Goal: Communication & Community: Answer question/provide support

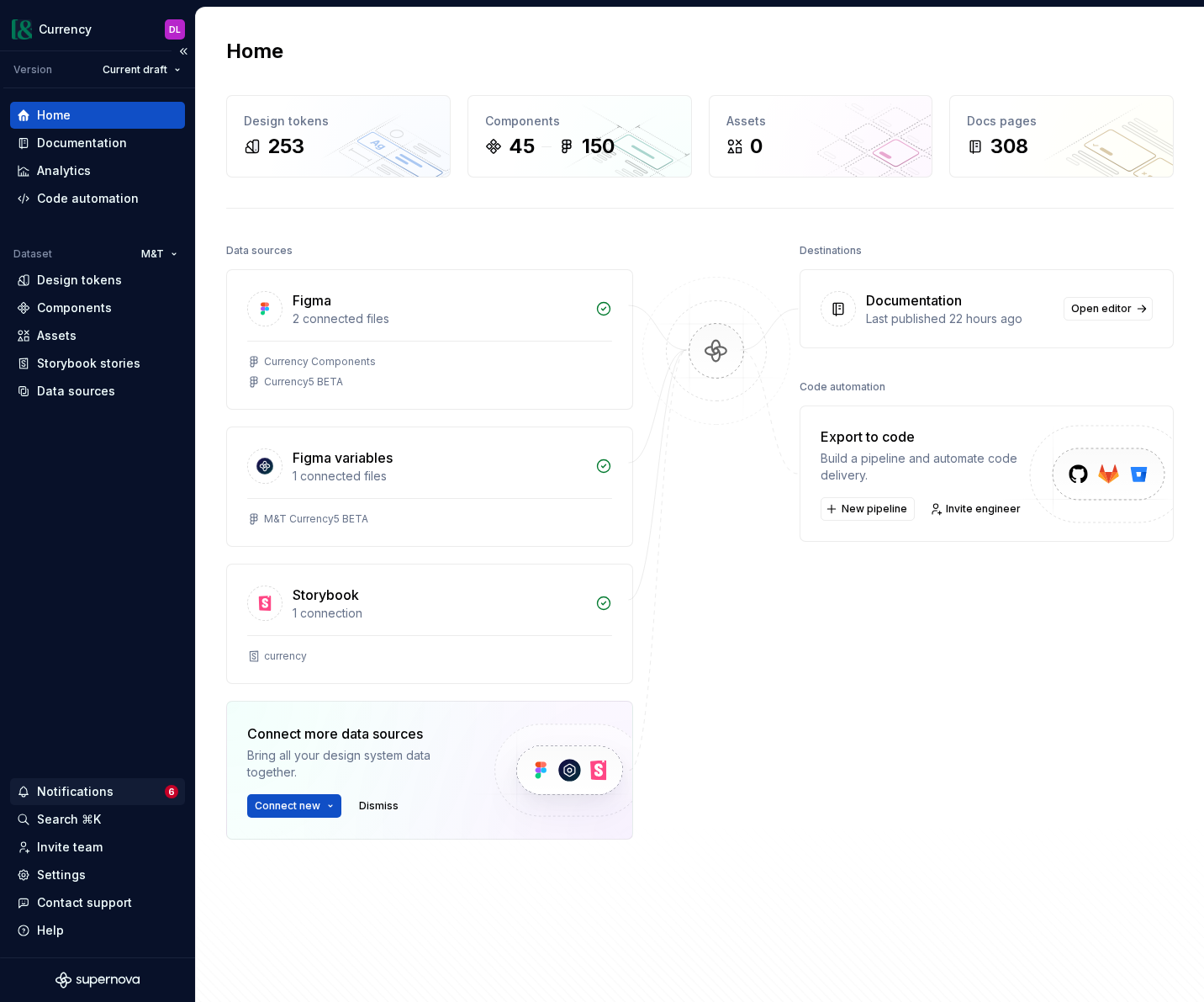
click at [126, 792] on div "Notifications" at bounding box center [91, 792] width 148 height 17
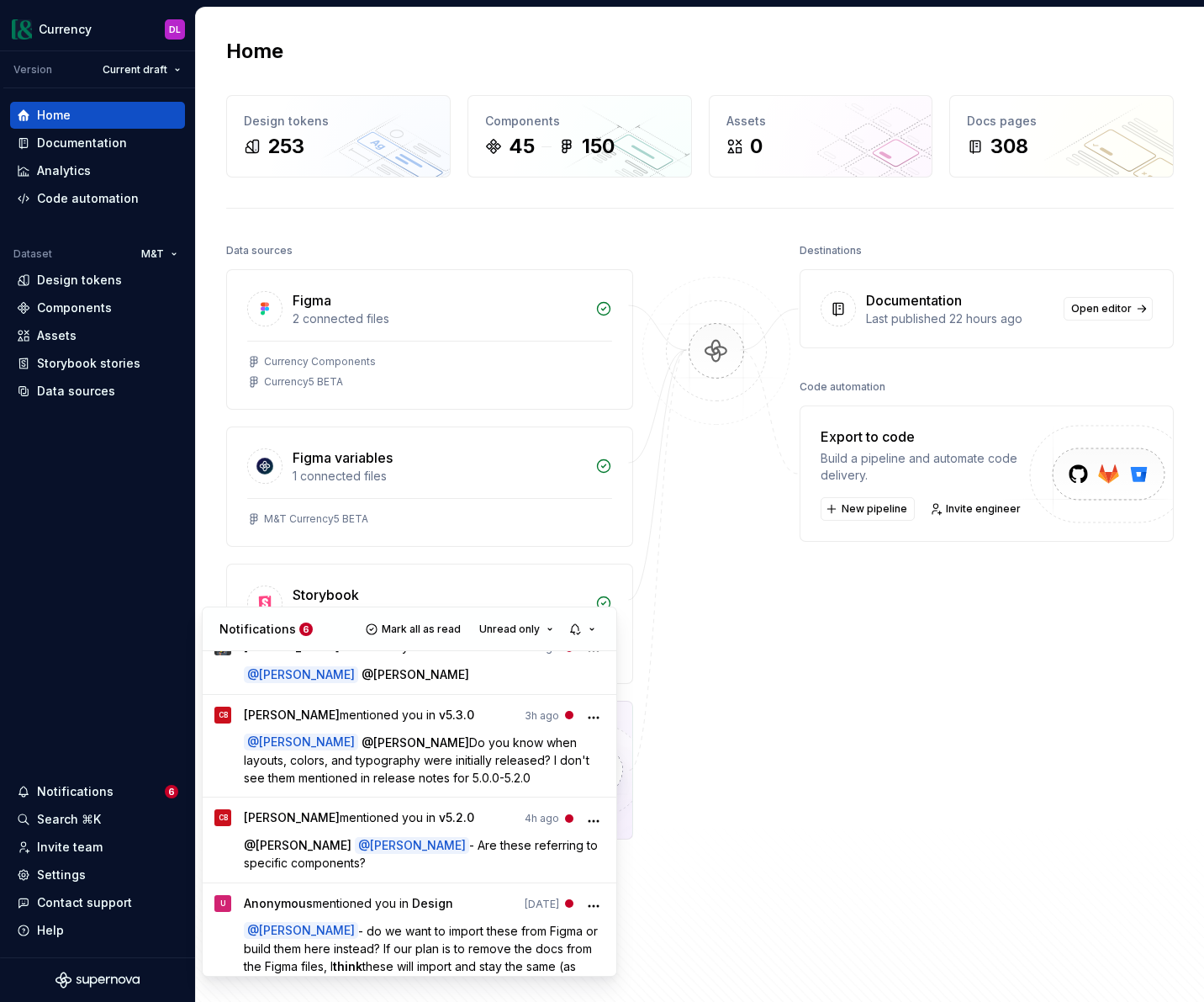
scroll to position [223, 0]
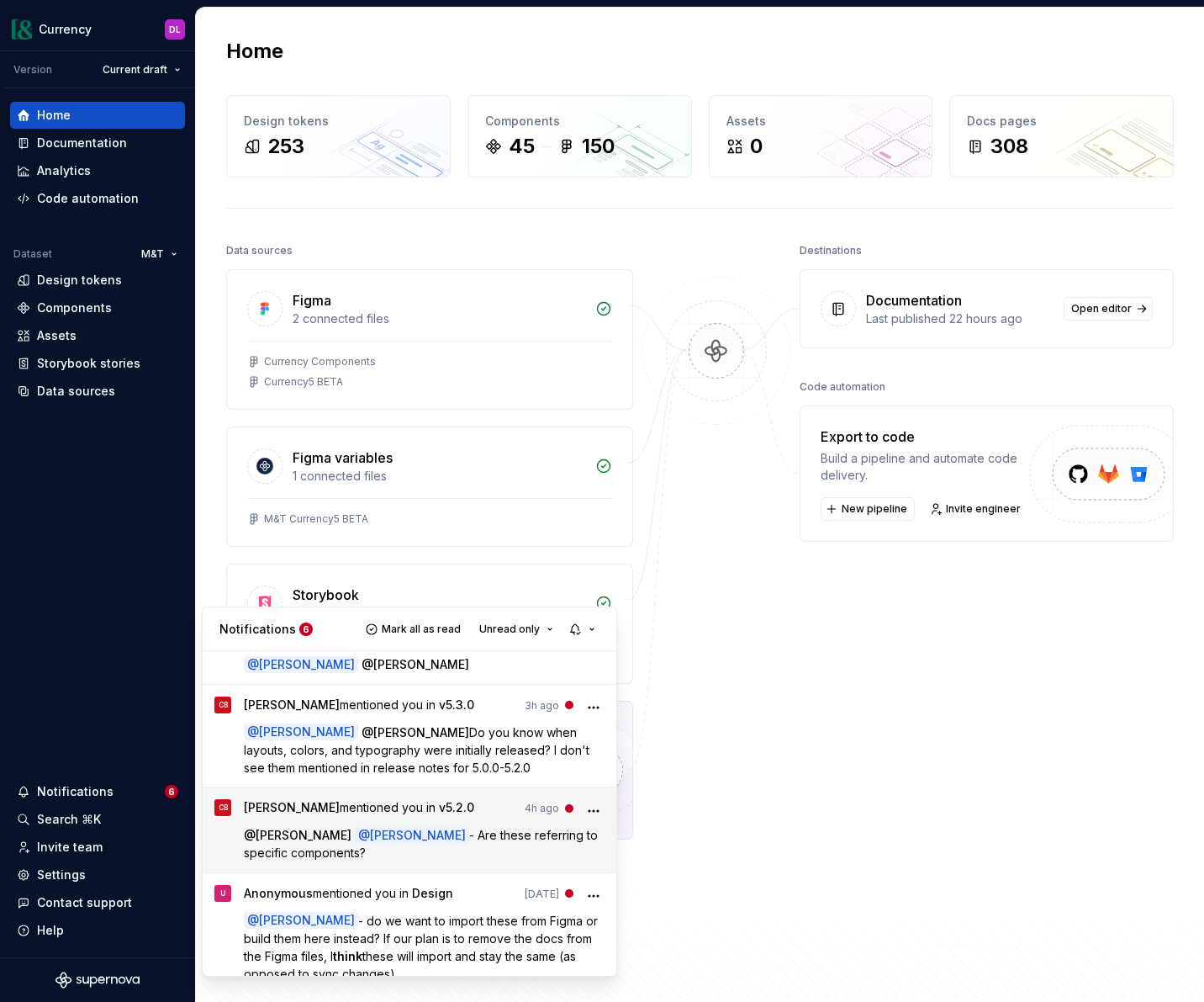
click at [497, 828] on p "@ [PERSON_NAME] @ [PERSON_NAME] - Are these referring to specific components?" at bounding box center [425, 844] width 361 height 36
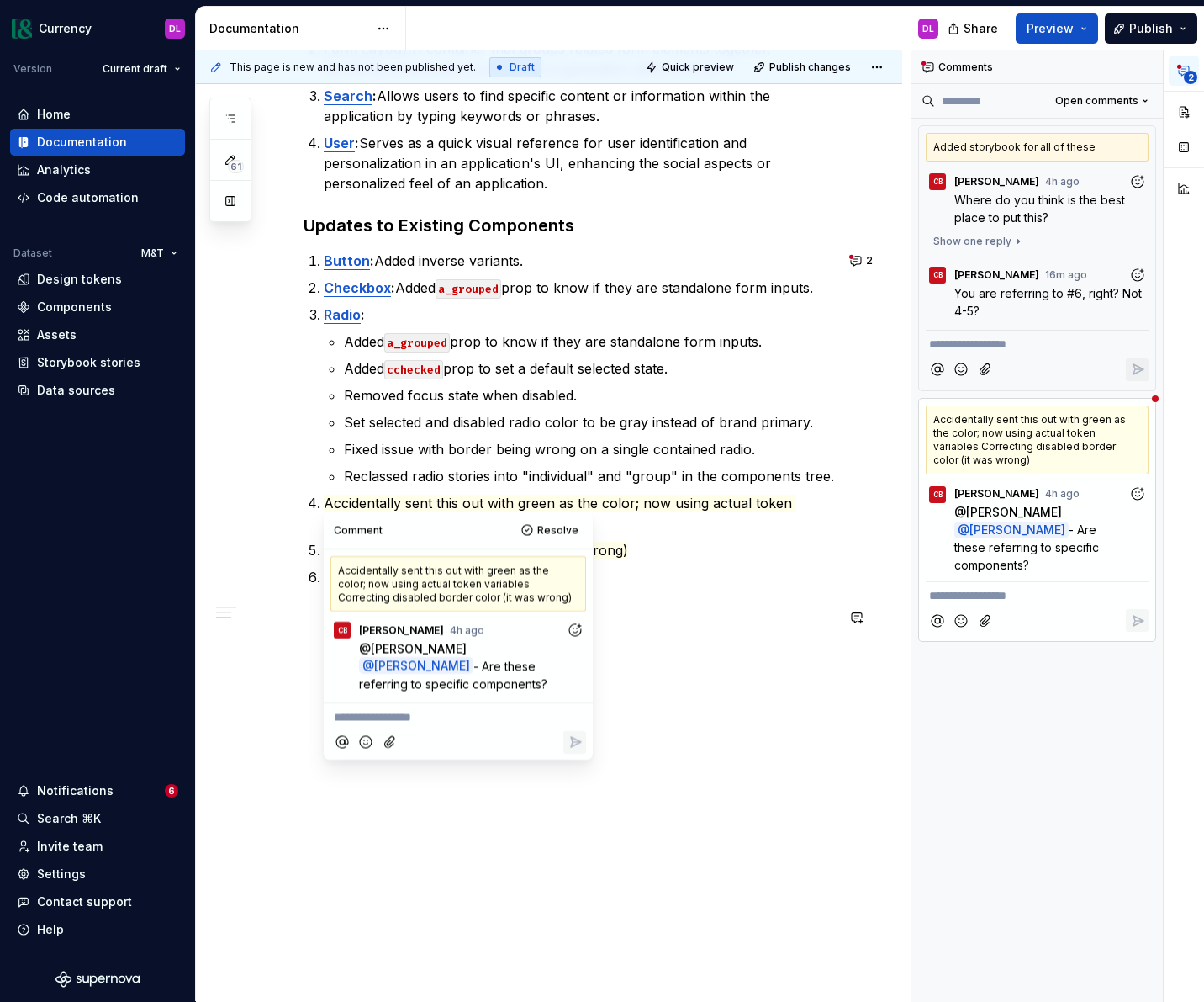
scroll to position [511, 0]
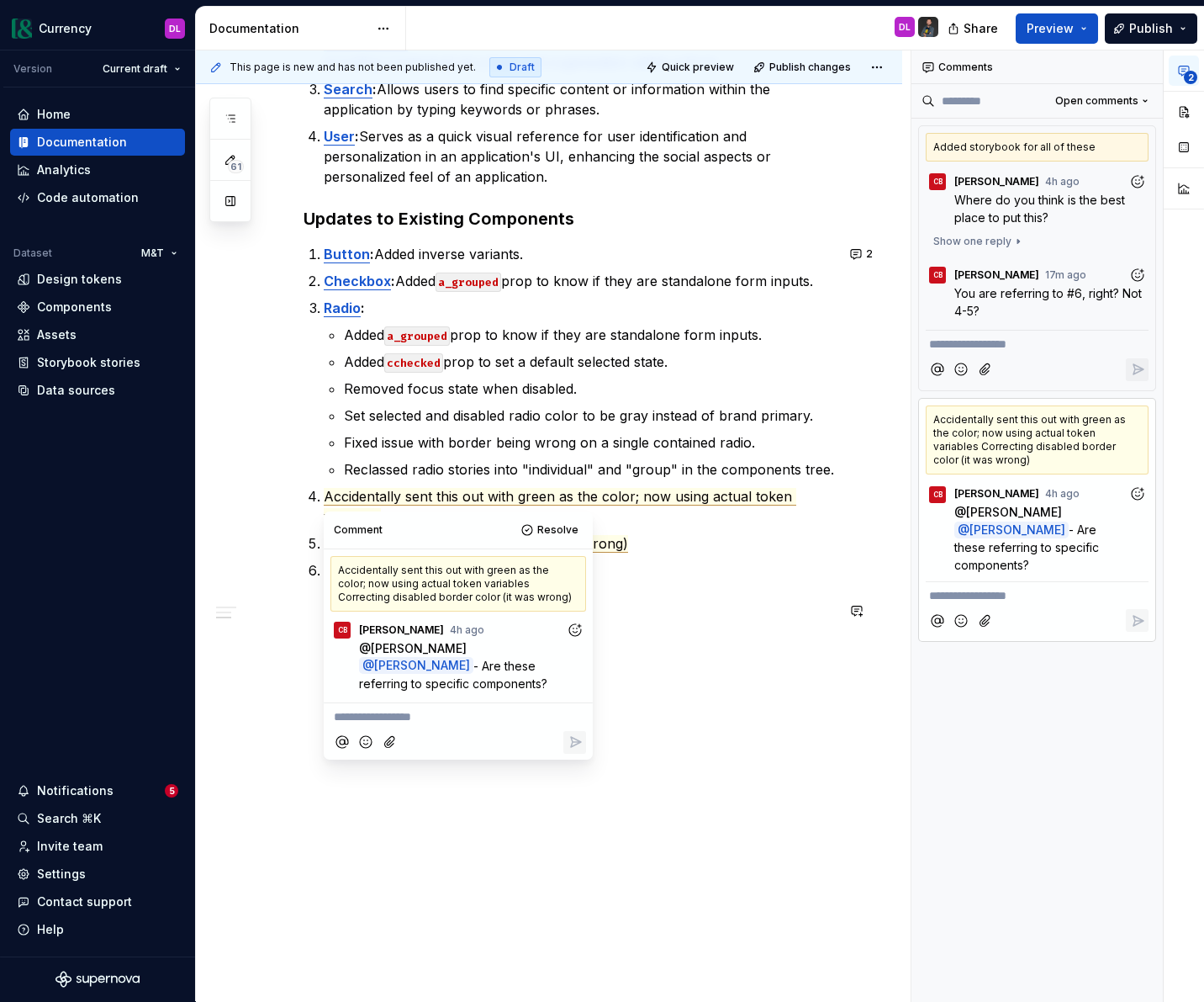
type textarea "*"
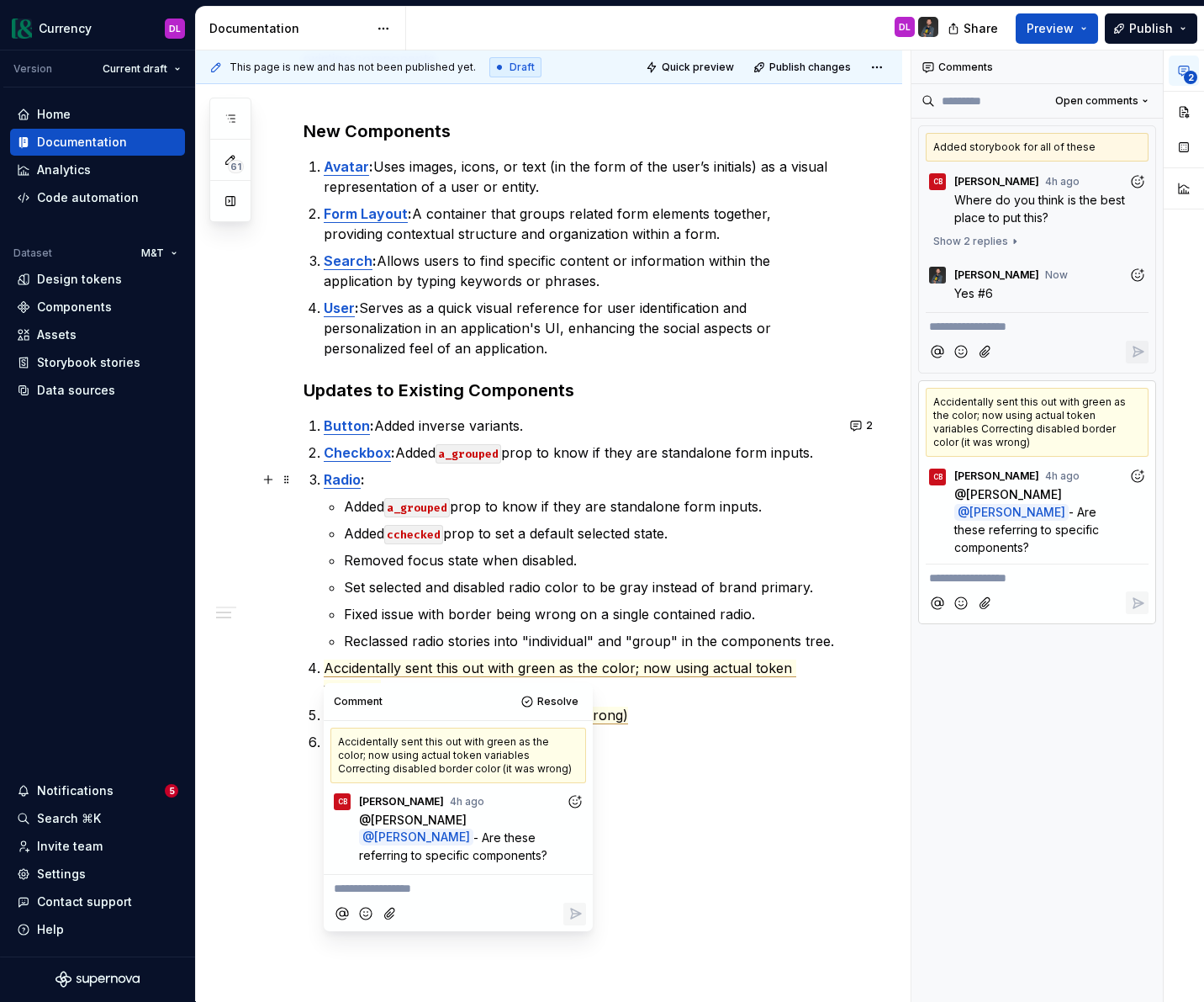
scroll to position [460, 0]
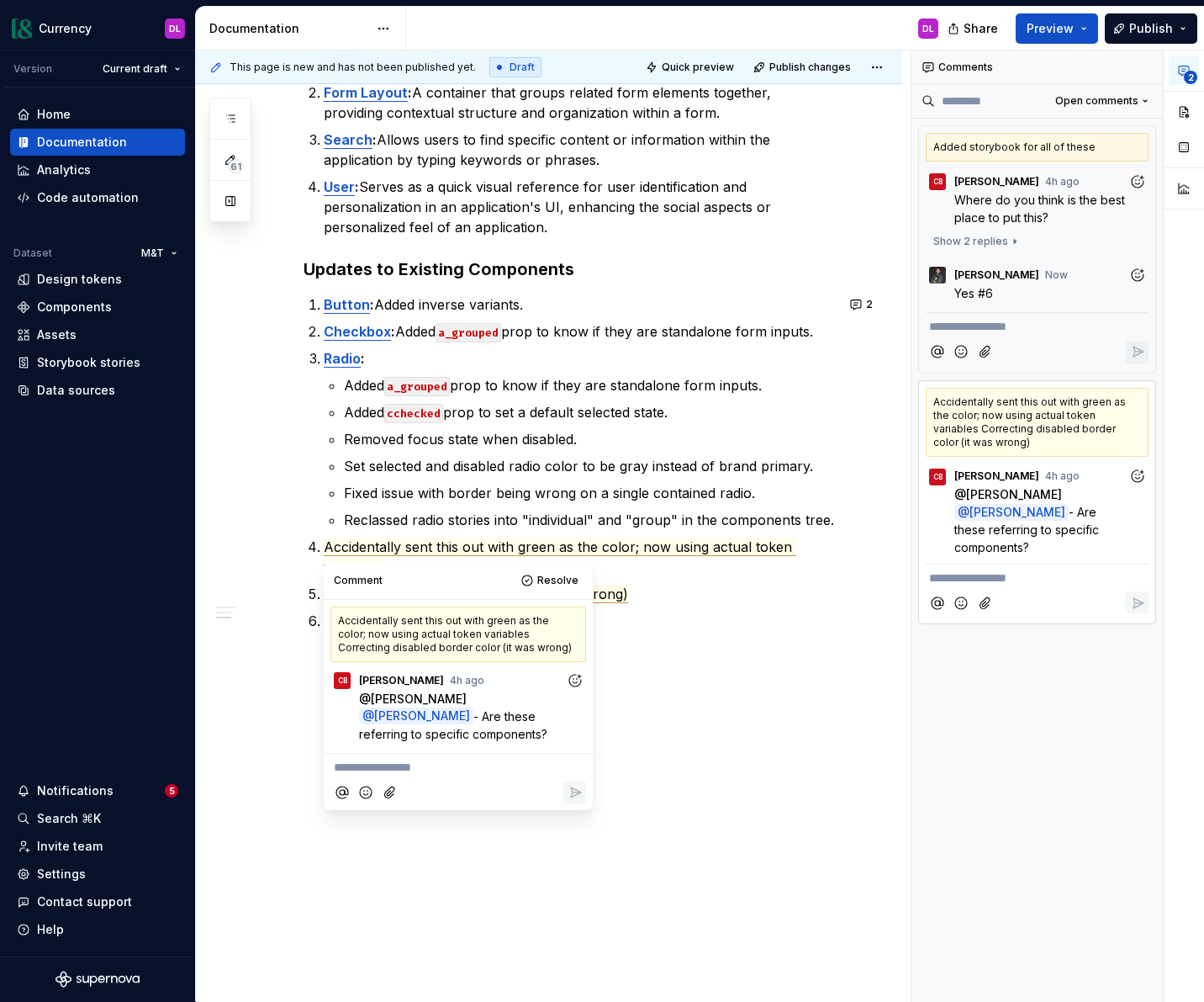
click at [513, 759] on p "**********" at bounding box center [458, 768] width 249 height 18
click at [580, 802] on button "Reply" at bounding box center [574, 812] width 23 height 23
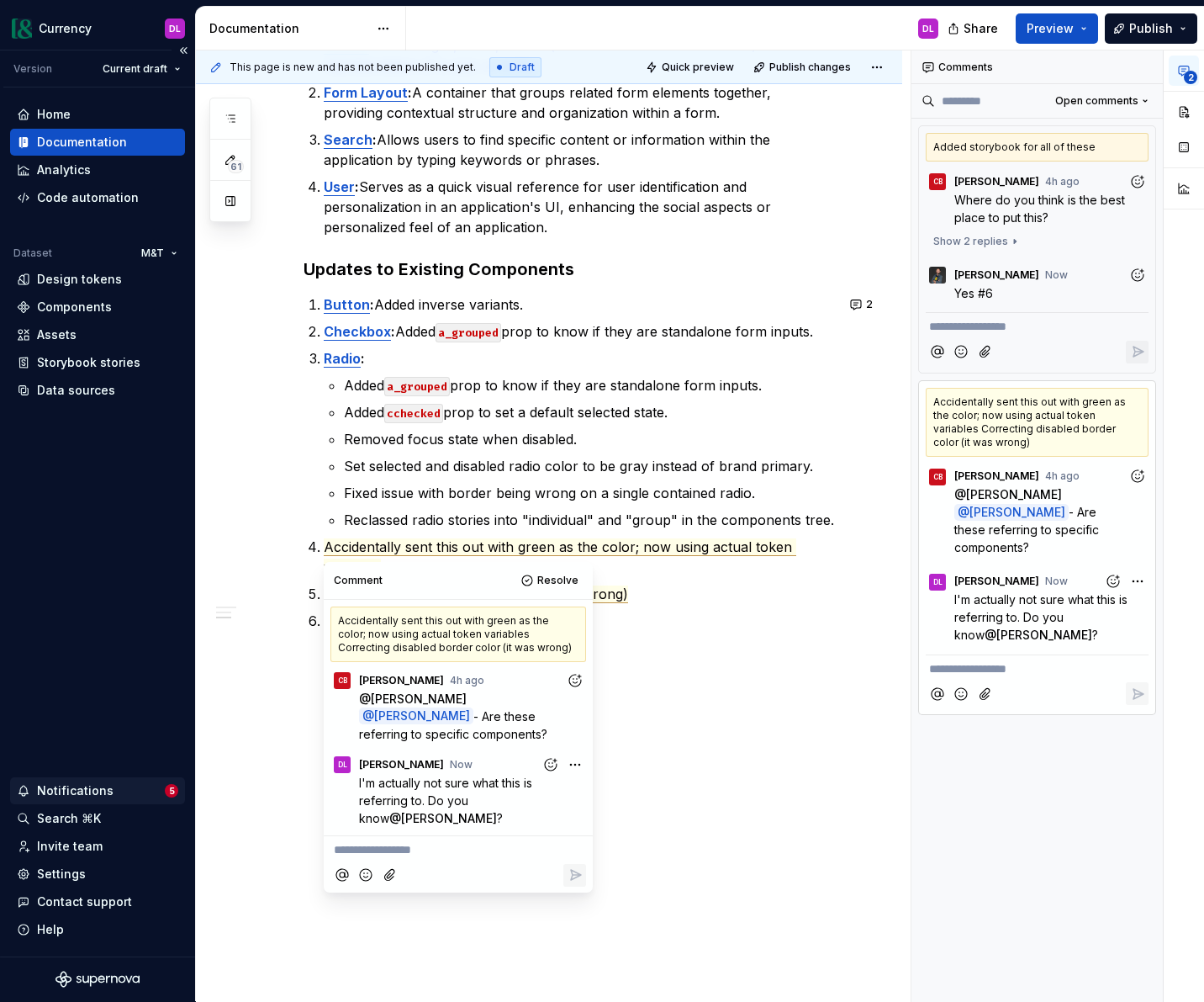
click at [82, 778] on div "Notifications 5" at bounding box center [97, 791] width 175 height 27
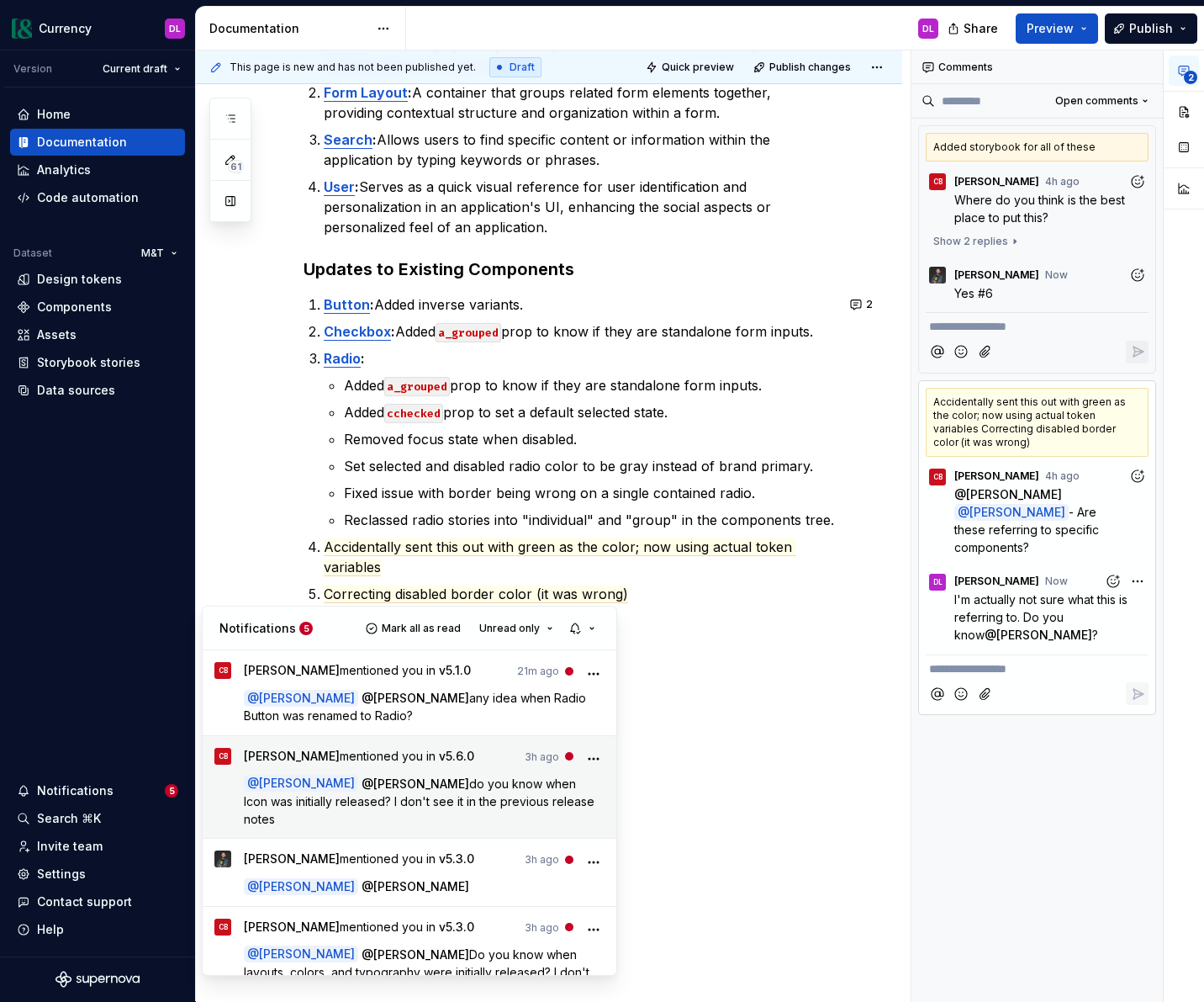
scroll to position [137, 0]
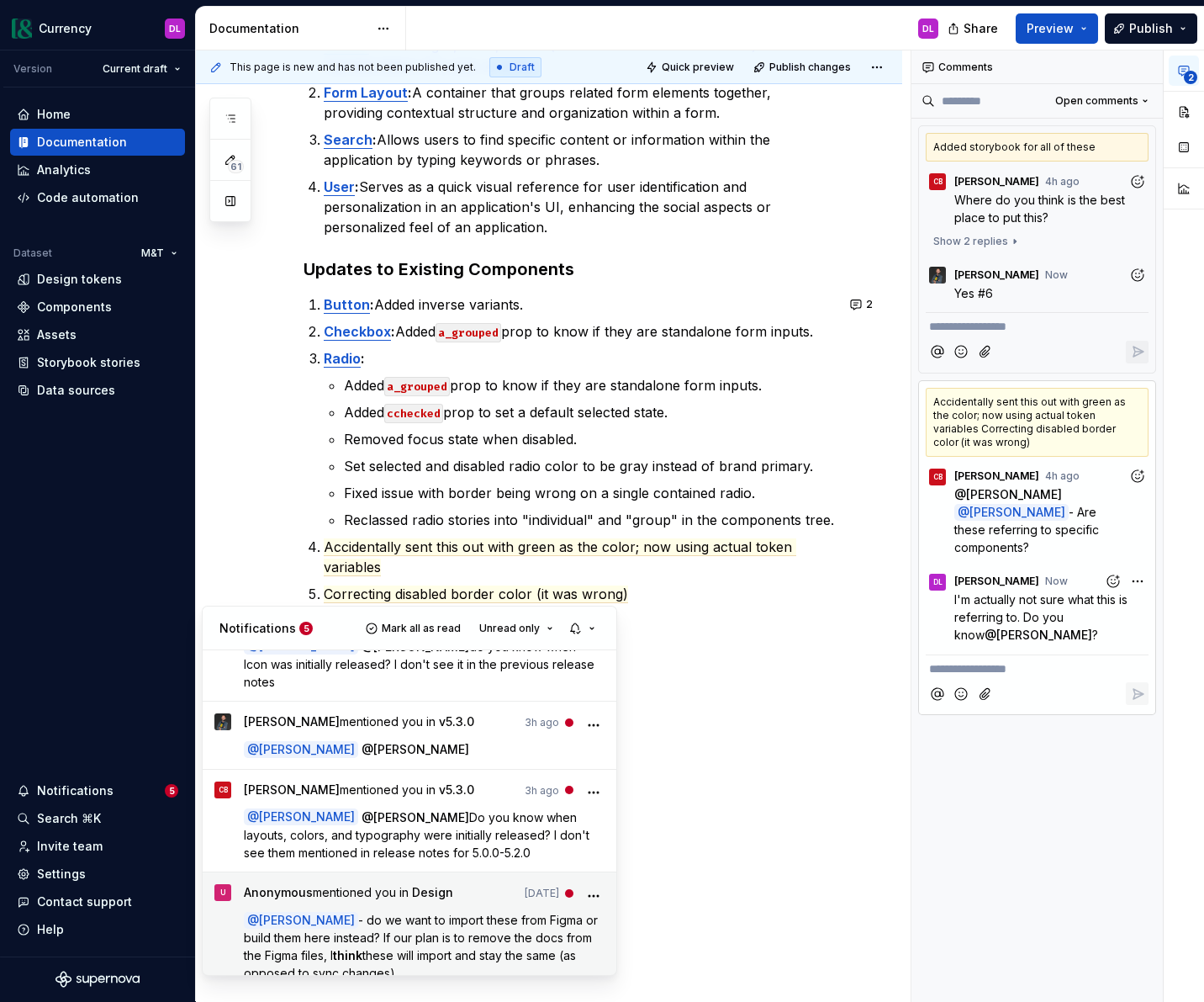
click at [521, 911] on p "@ [PERSON_NAME] - do we want to import these from Figma or build them here inst…" at bounding box center [425, 947] width 361 height 71
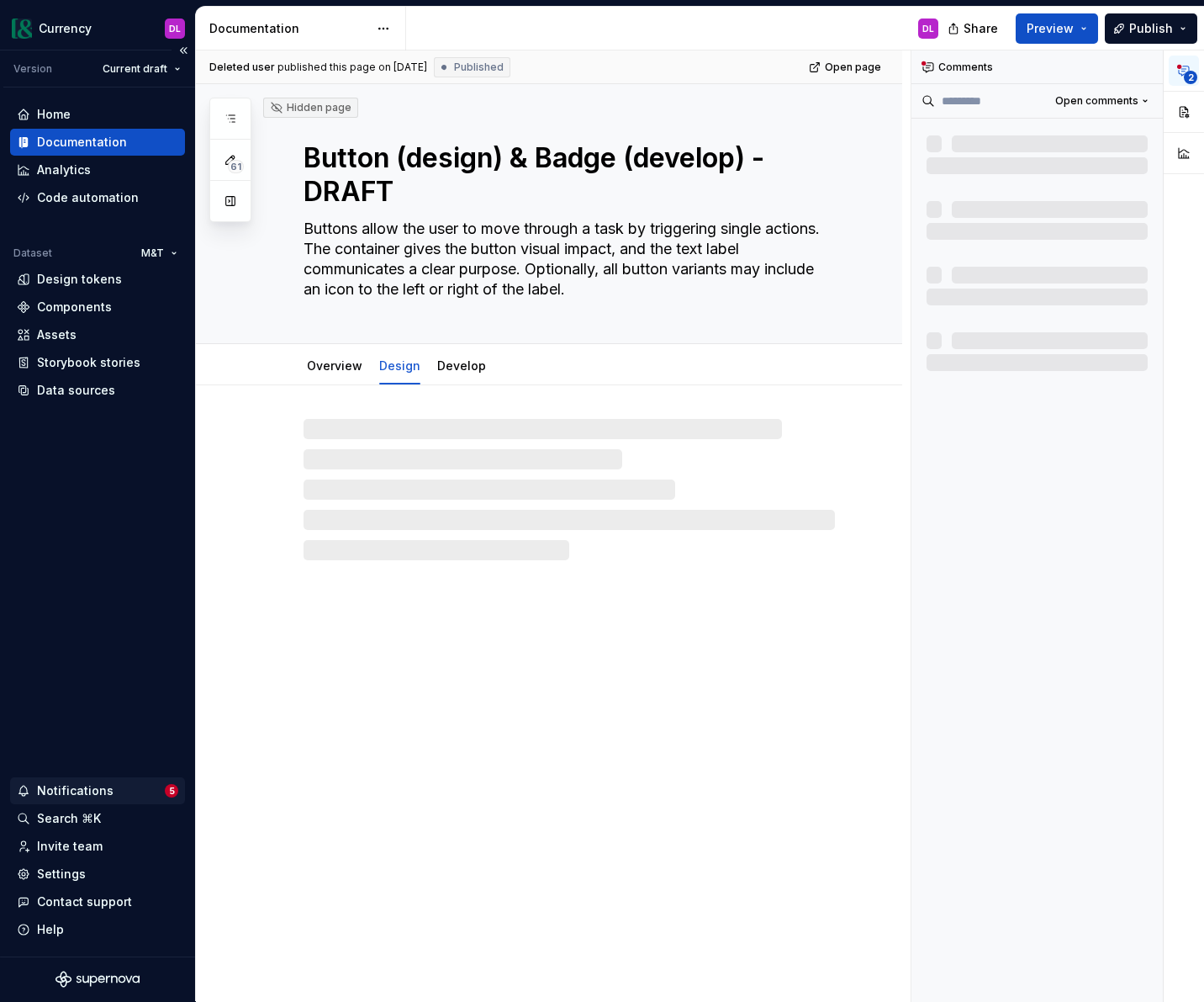
click at [91, 787] on div "Notifications" at bounding box center [74, 791] width 76 height 17
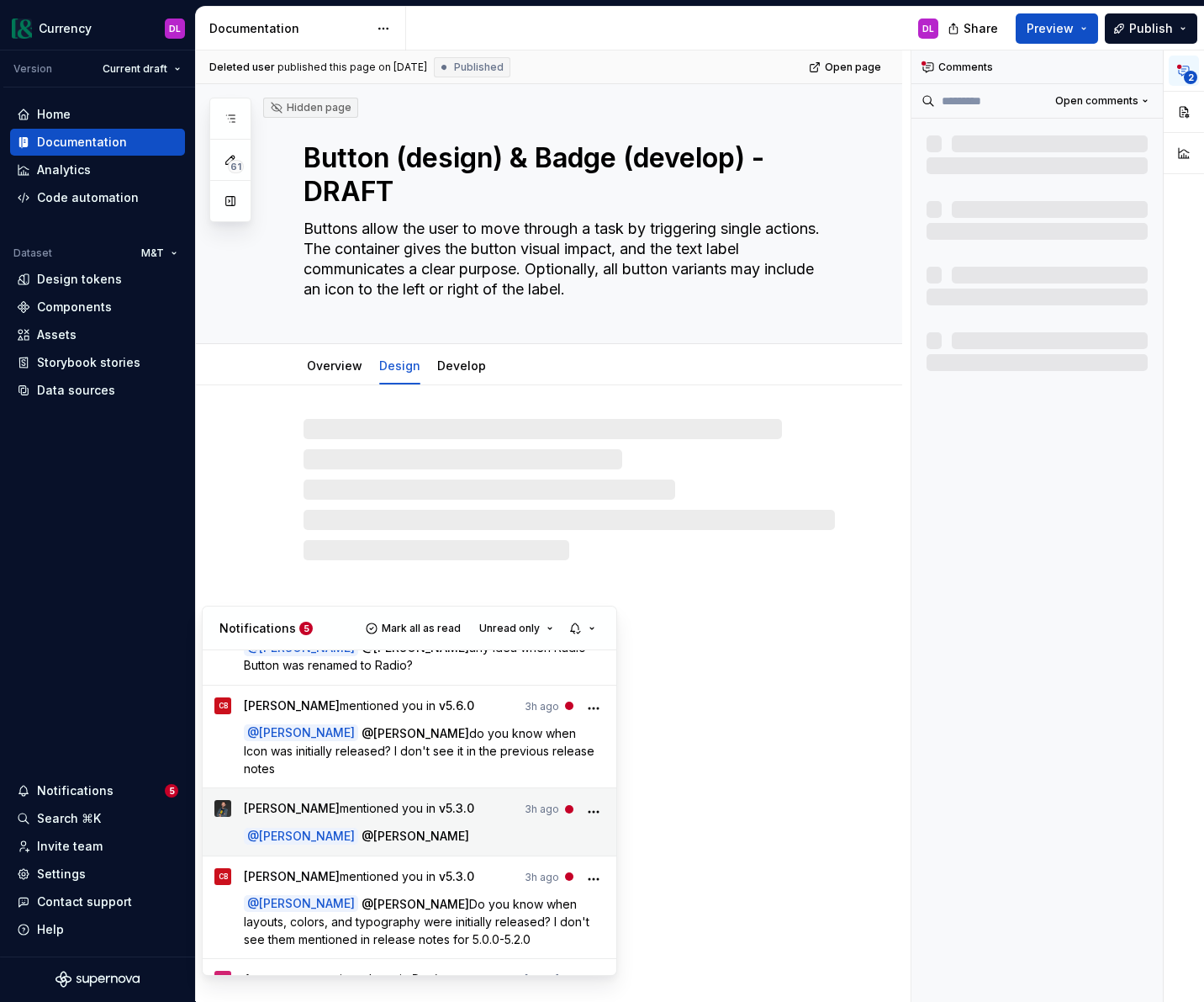
scroll to position [137, 0]
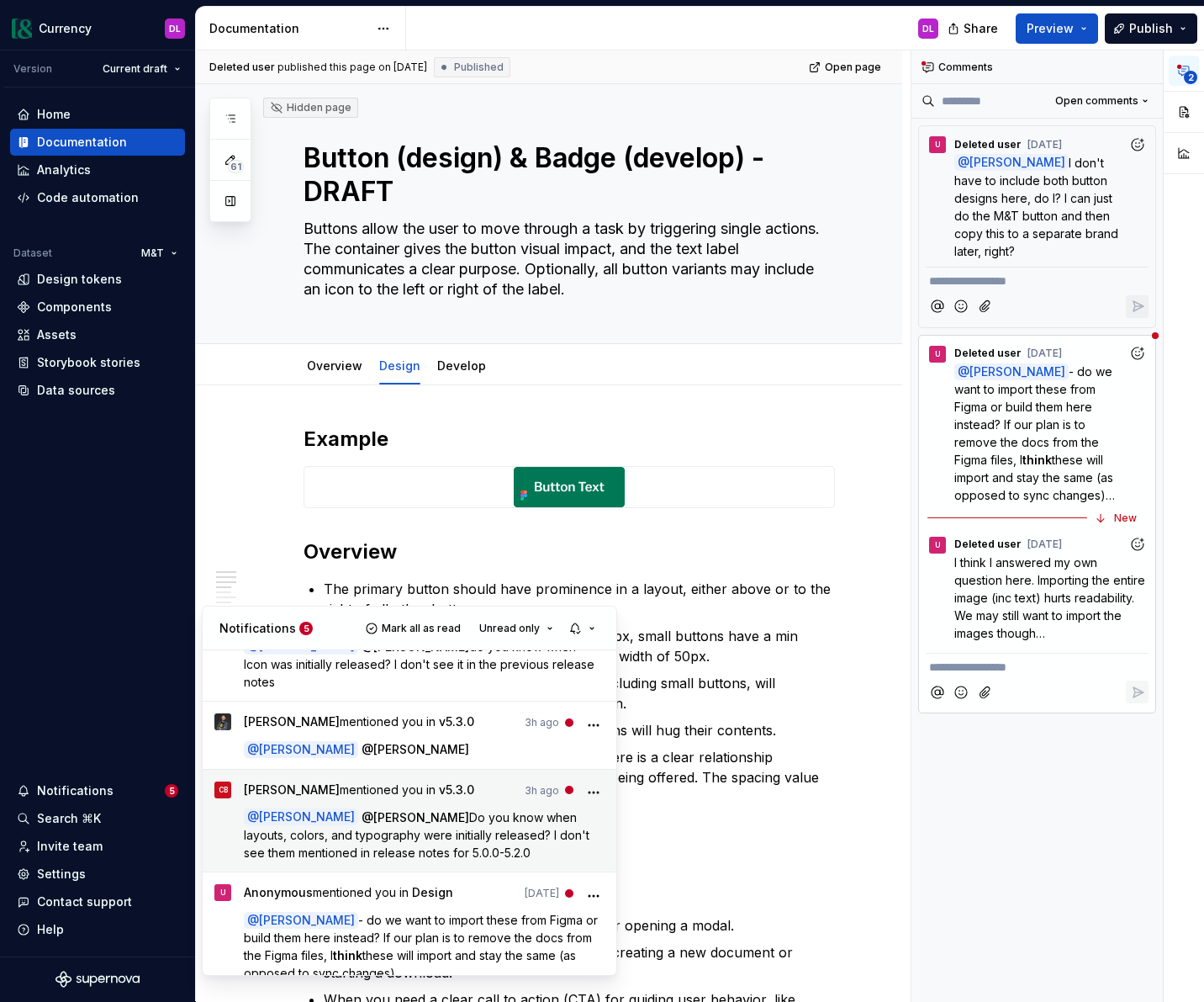
click at [507, 810] on span "Do you know when layouts, colors, and typography were initially released? I don…" at bounding box center [418, 835] width 349 height 49
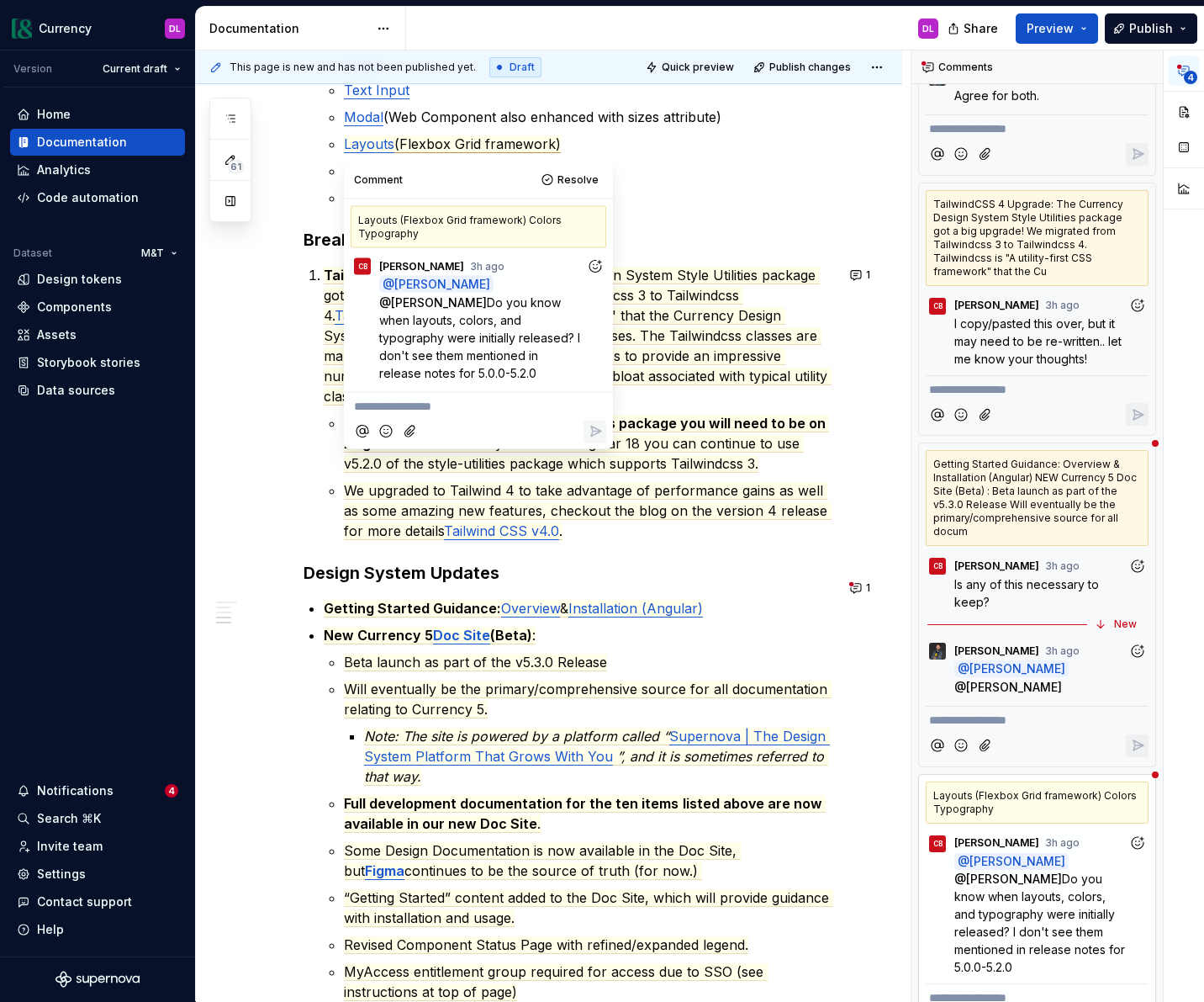
scroll to position [736, 0]
type textarea "*"
click at [461, 395] on p "**********" at bounding box center [478, 404] width 249 height 18
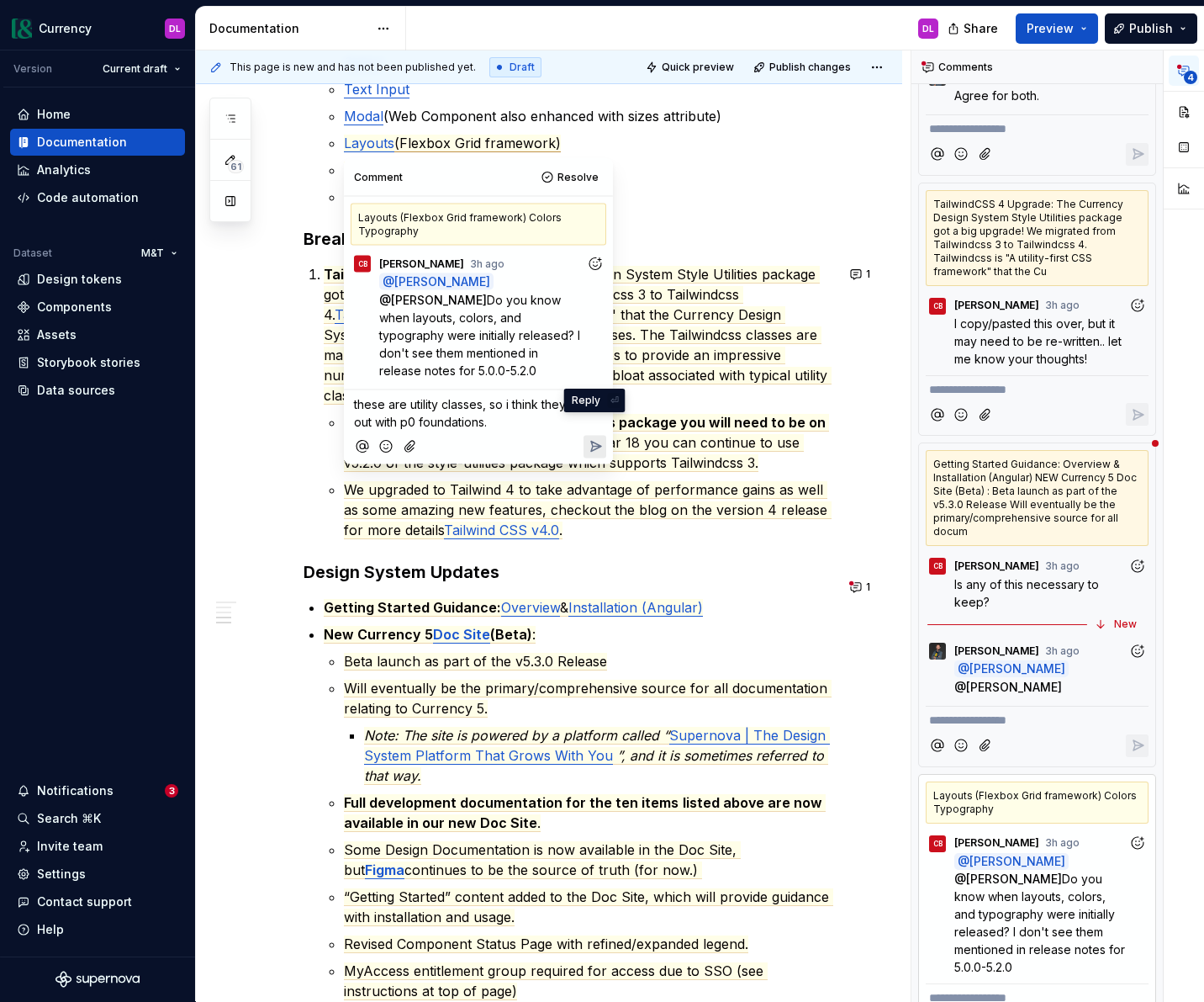
click at [605, 435] on button "Reply" at bounding box center [595, 446] width 23 height 23
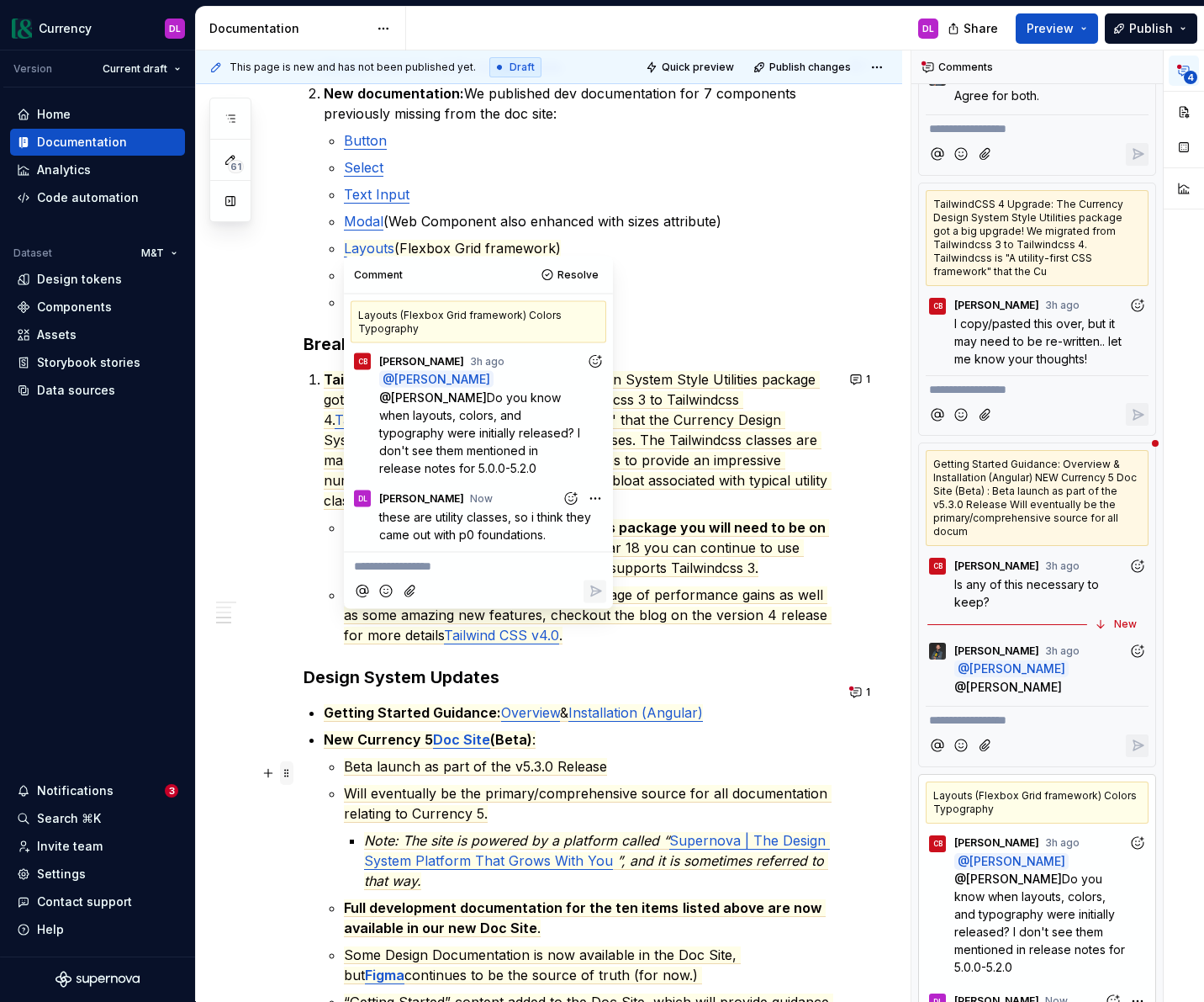
scroll to position [621, 0]
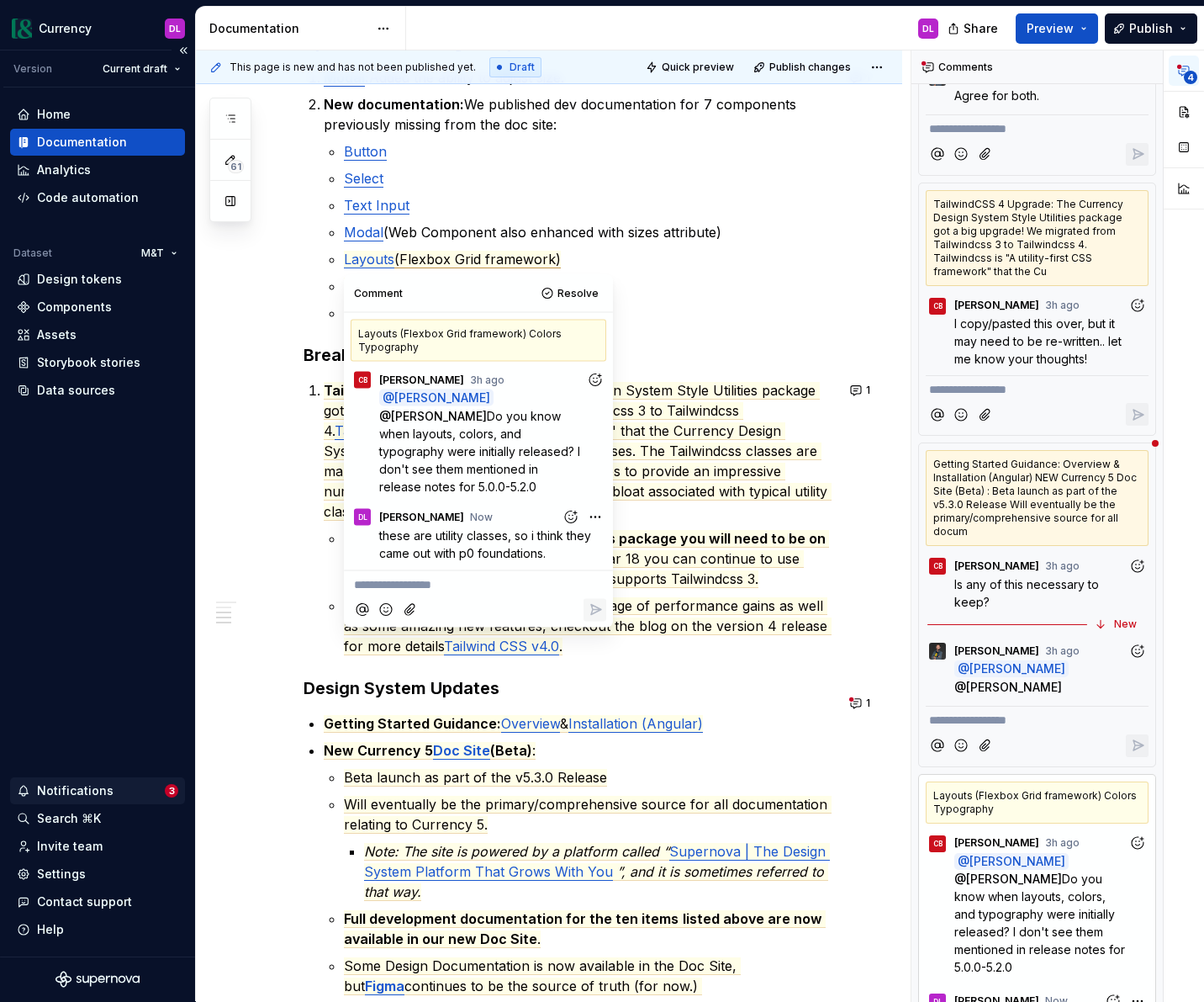
click at [121, 787] on div "Notifications" at bounding box center [91, 791] width 148 height 17
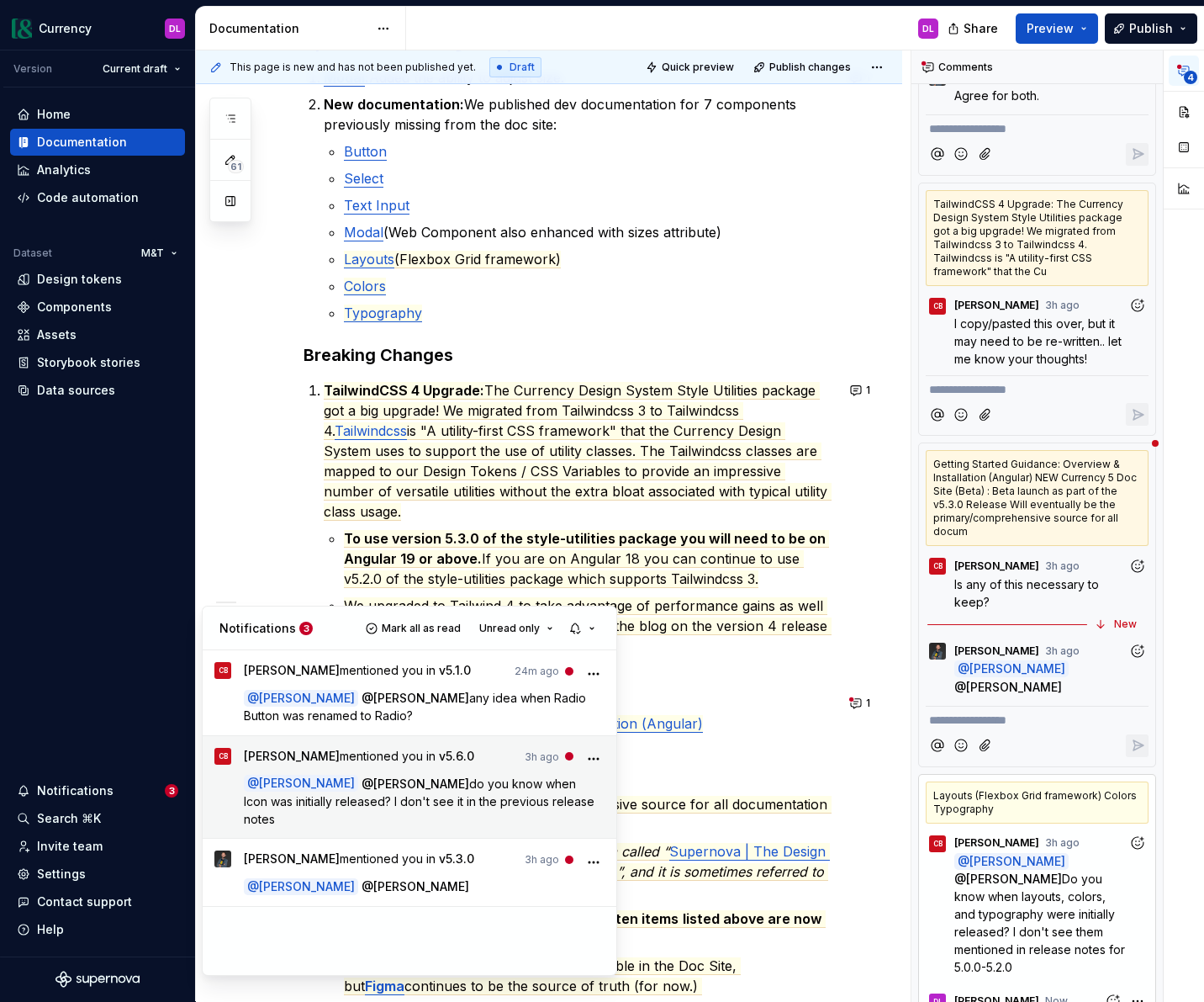
click at [540, 799] on p "@ [PERSON_NAME] @ [PERSON_NAME] do you know when Icon was initially released? I…" at bounding box center [425, 801] width 361 height 53
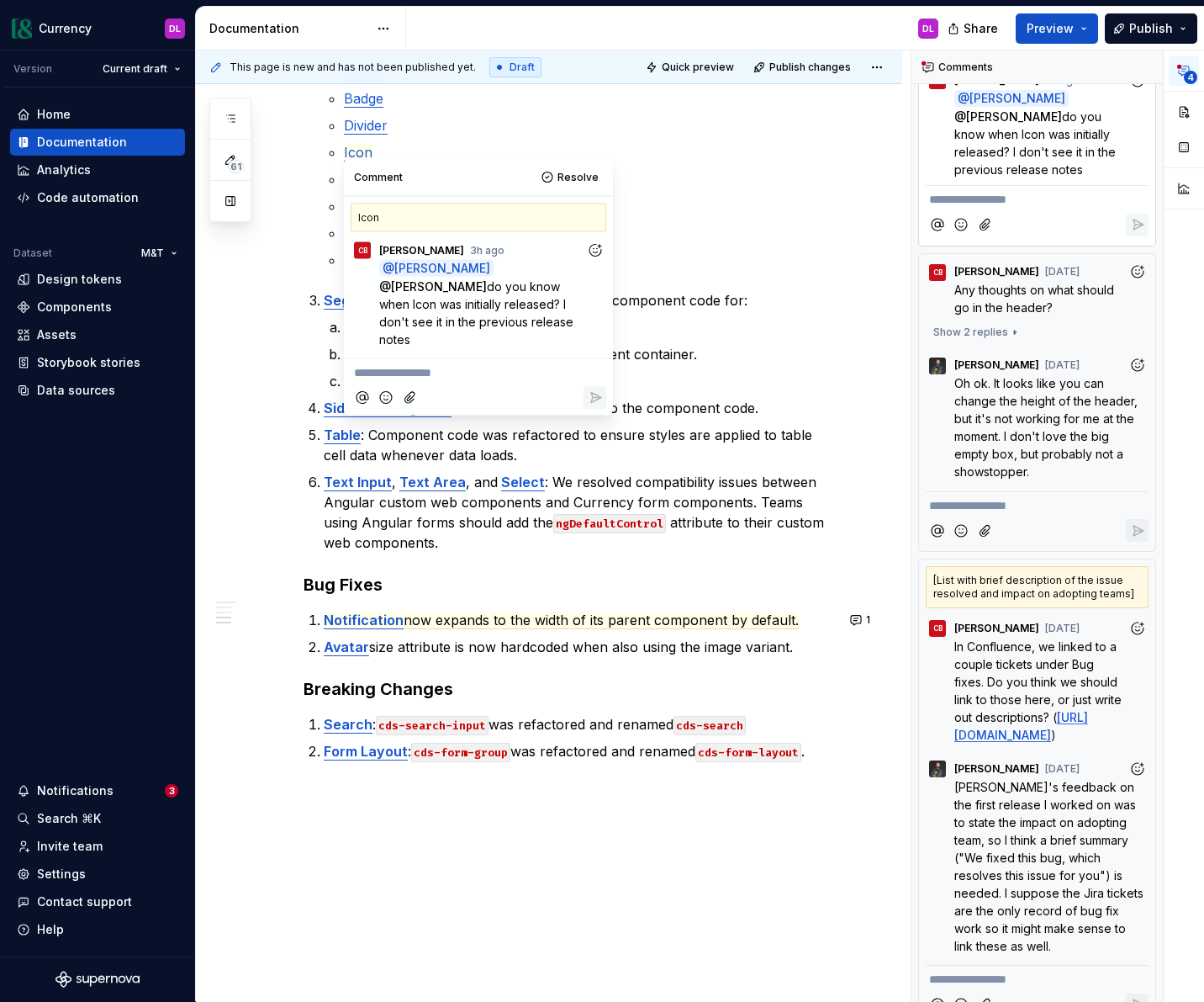
scroll to position [918, 0]
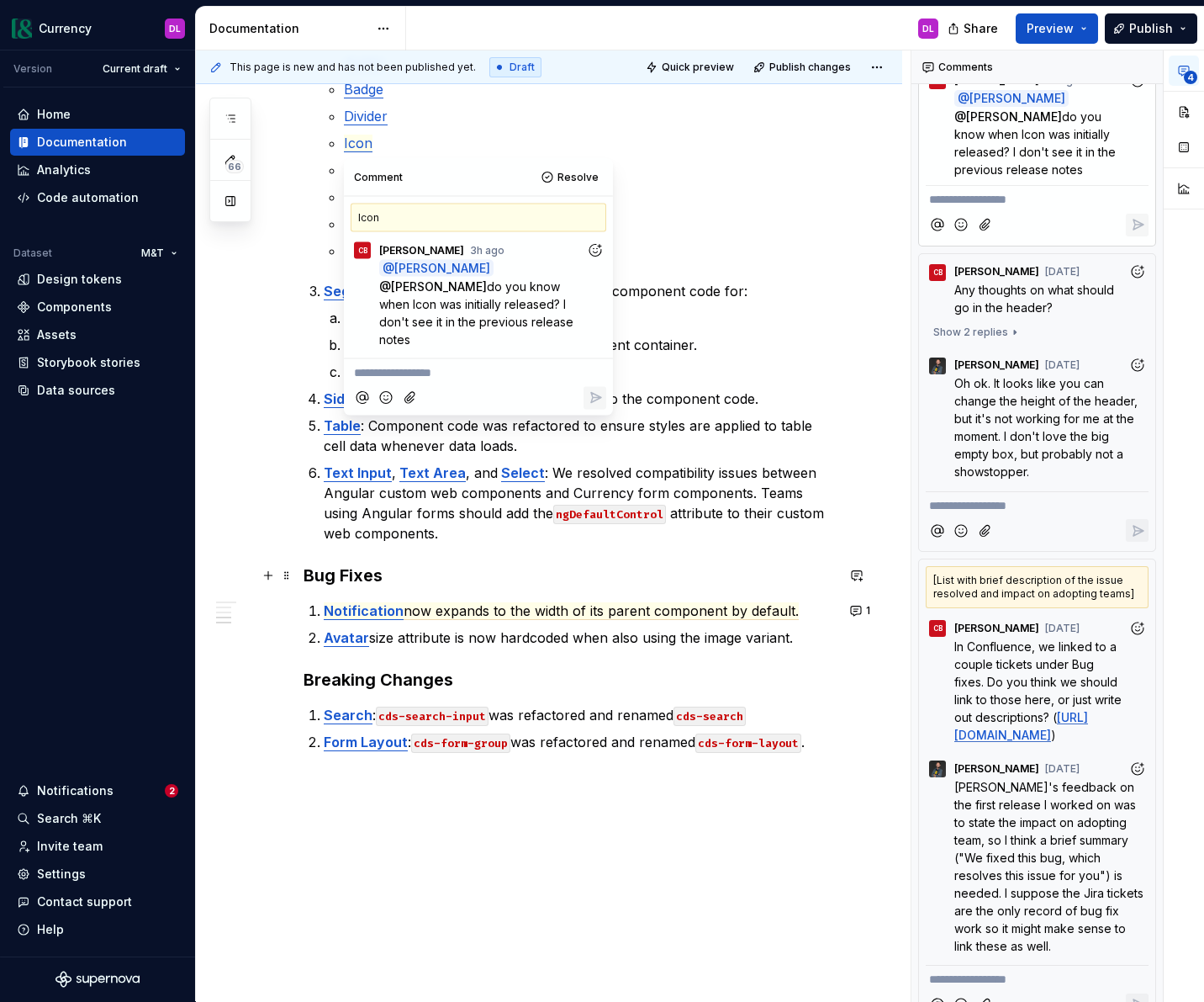
type textarea "*"
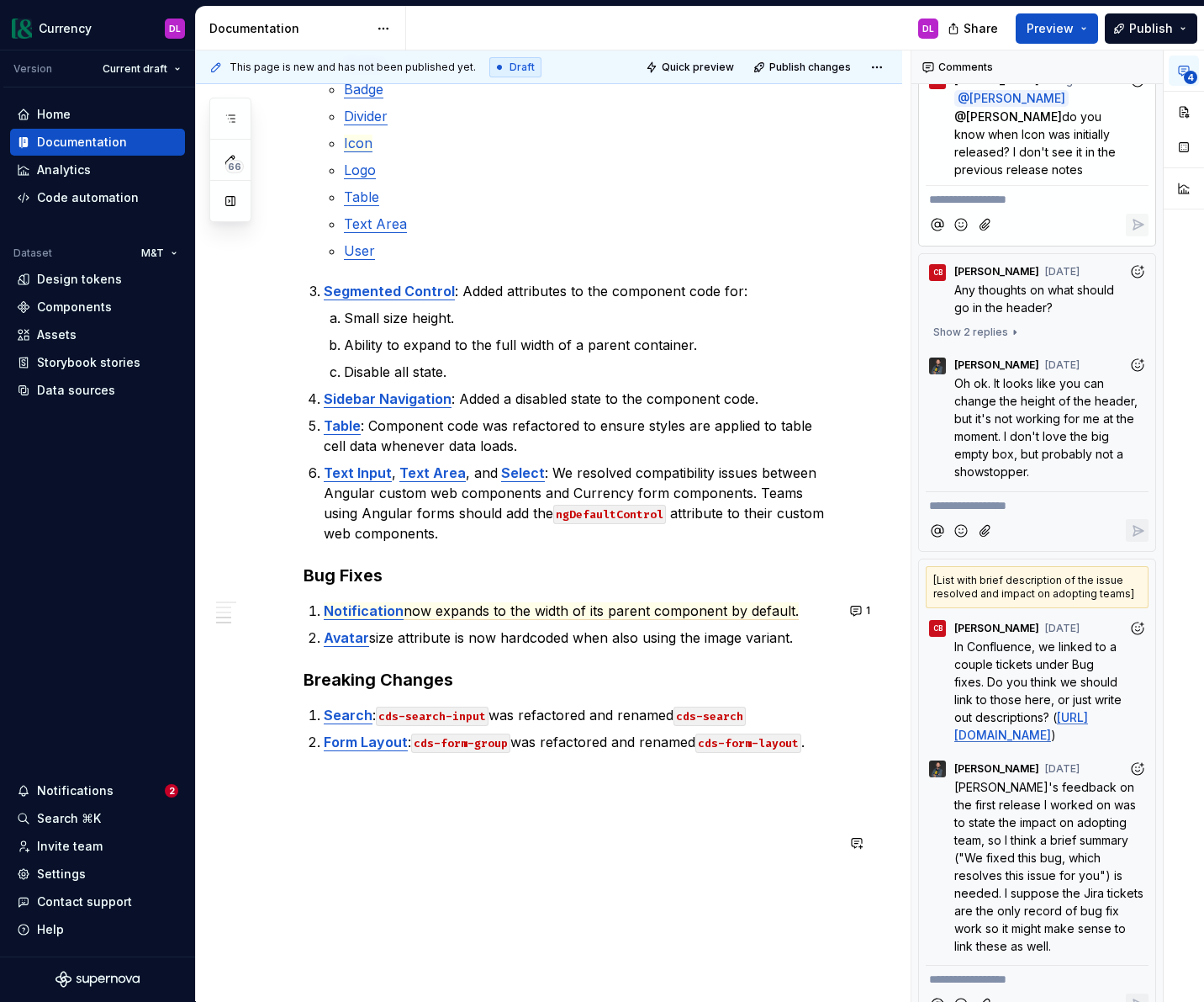
click at [463, 889] on div "This page is new and has not been published yet. Draft Quick preview Publish ch…" at bounding box center [553, 526] width 715 height 952
click at [125, 794] on div "Notifications" at bounding box center [91, 791] width 148 height 17
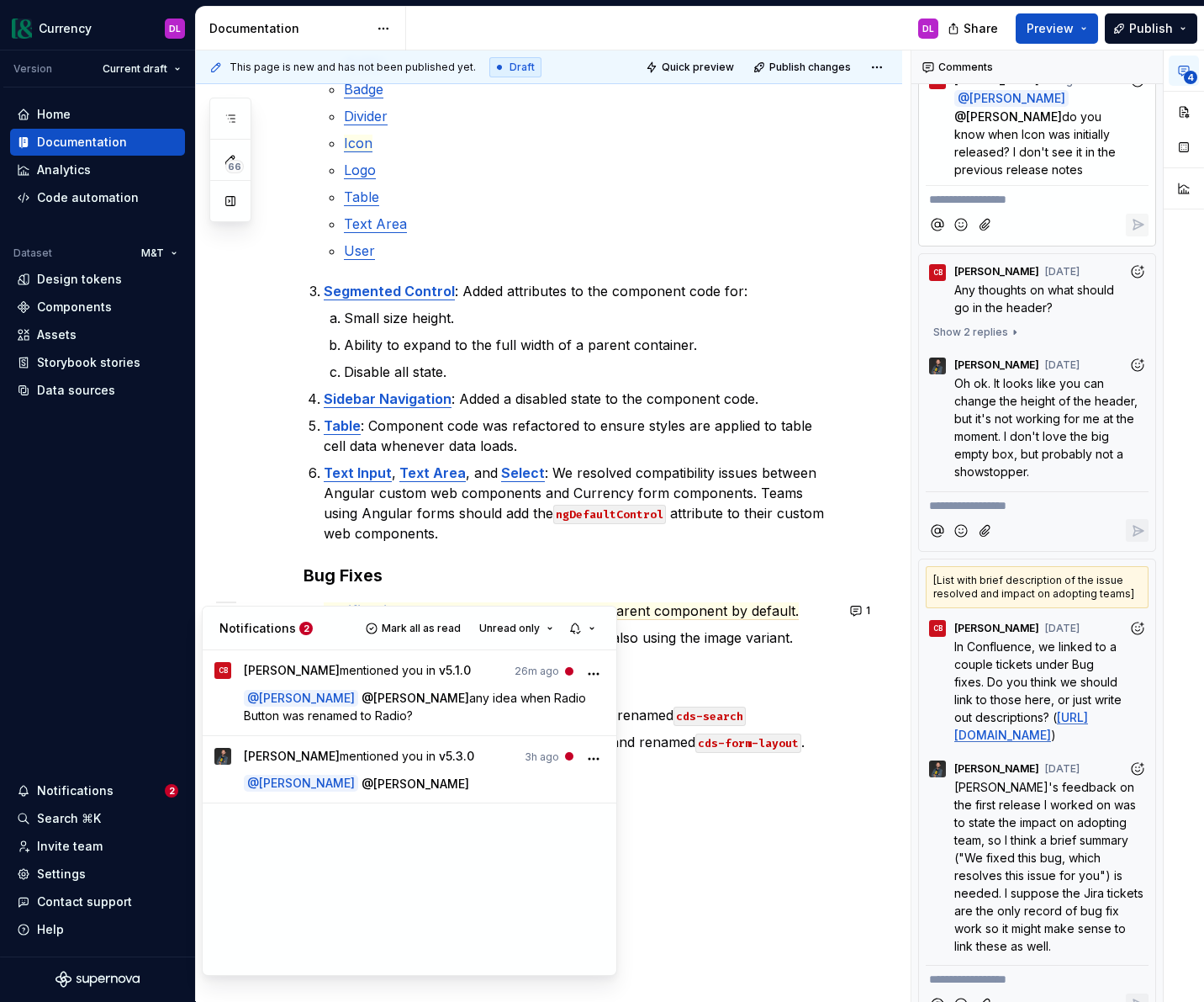
click at [474, 183] on html "Currency DL Version Current draft Home Documentation Analytics Code automation …" at bounding box center [602, 501] width 1204 height 1002
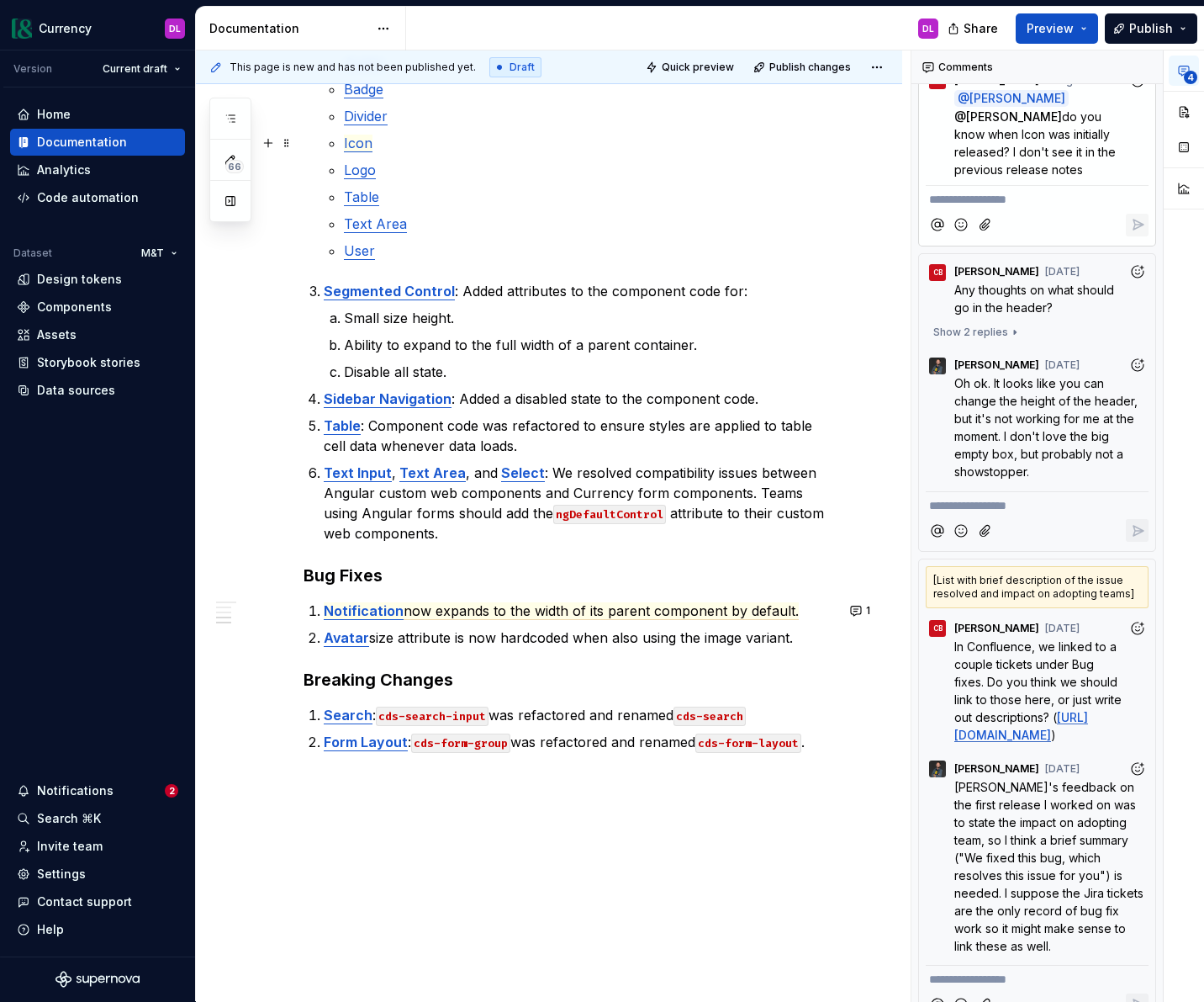
click at [386, 148] on p "Icon" at bounding box center [589, 143] width 491 height 20
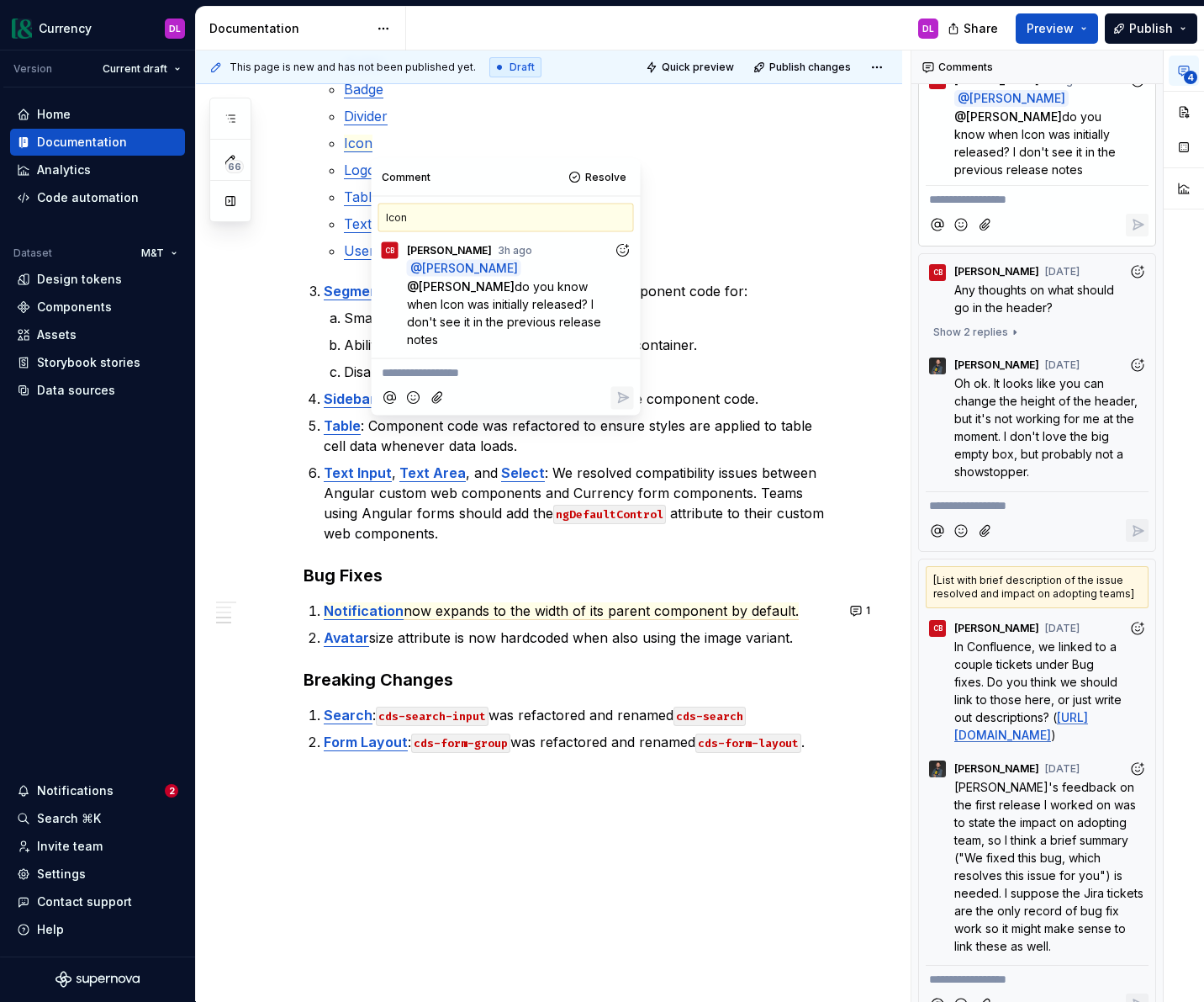
click at [432, 365] on p "**********" at bounding box center [507, 374] width 249 height 18
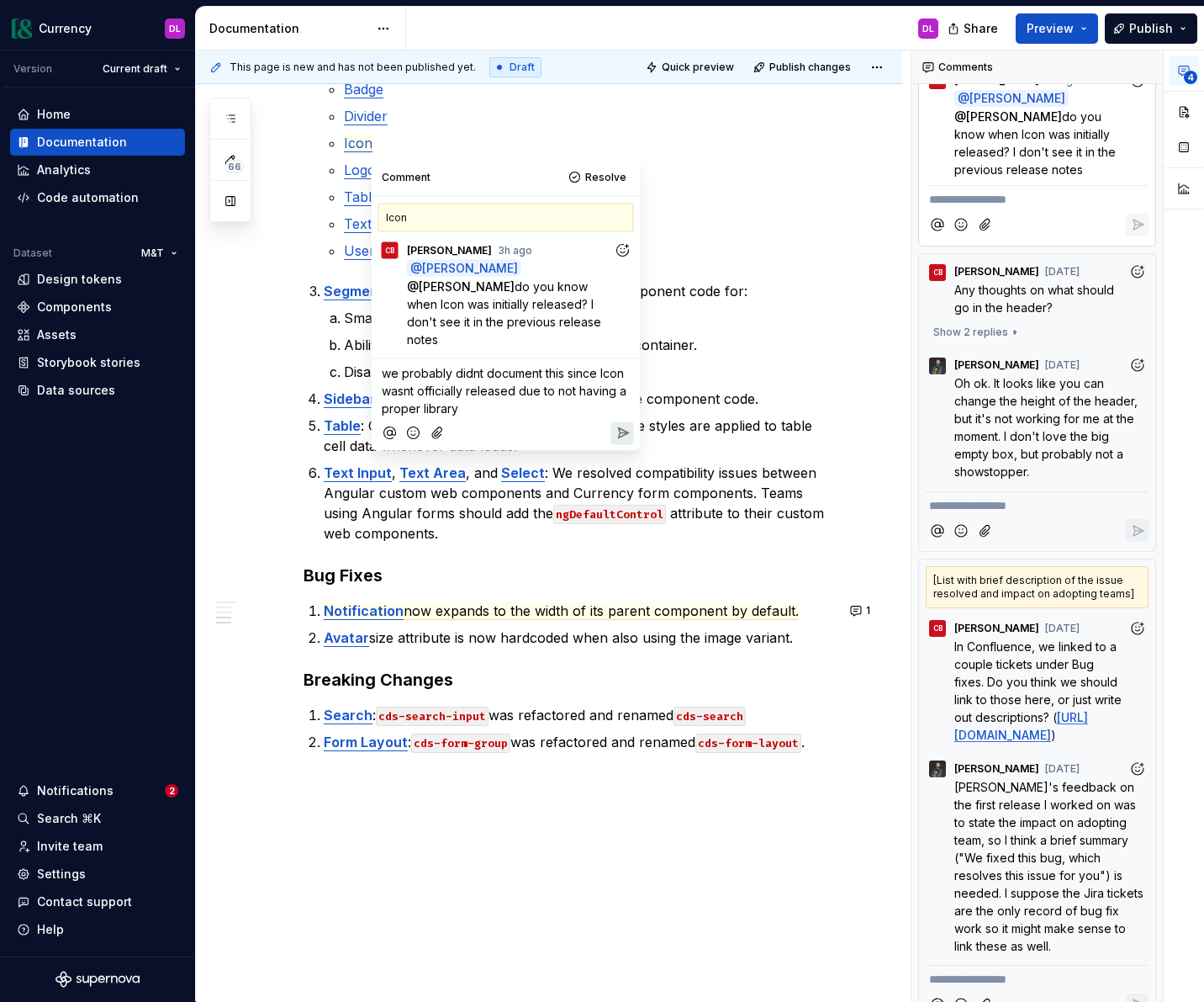
click at [509, 416] on div at bounding box center [506, 433] width 256 height 35
click at [616, 425] on icon "Reply" at bounding box center [622, 433] width 17 height 17
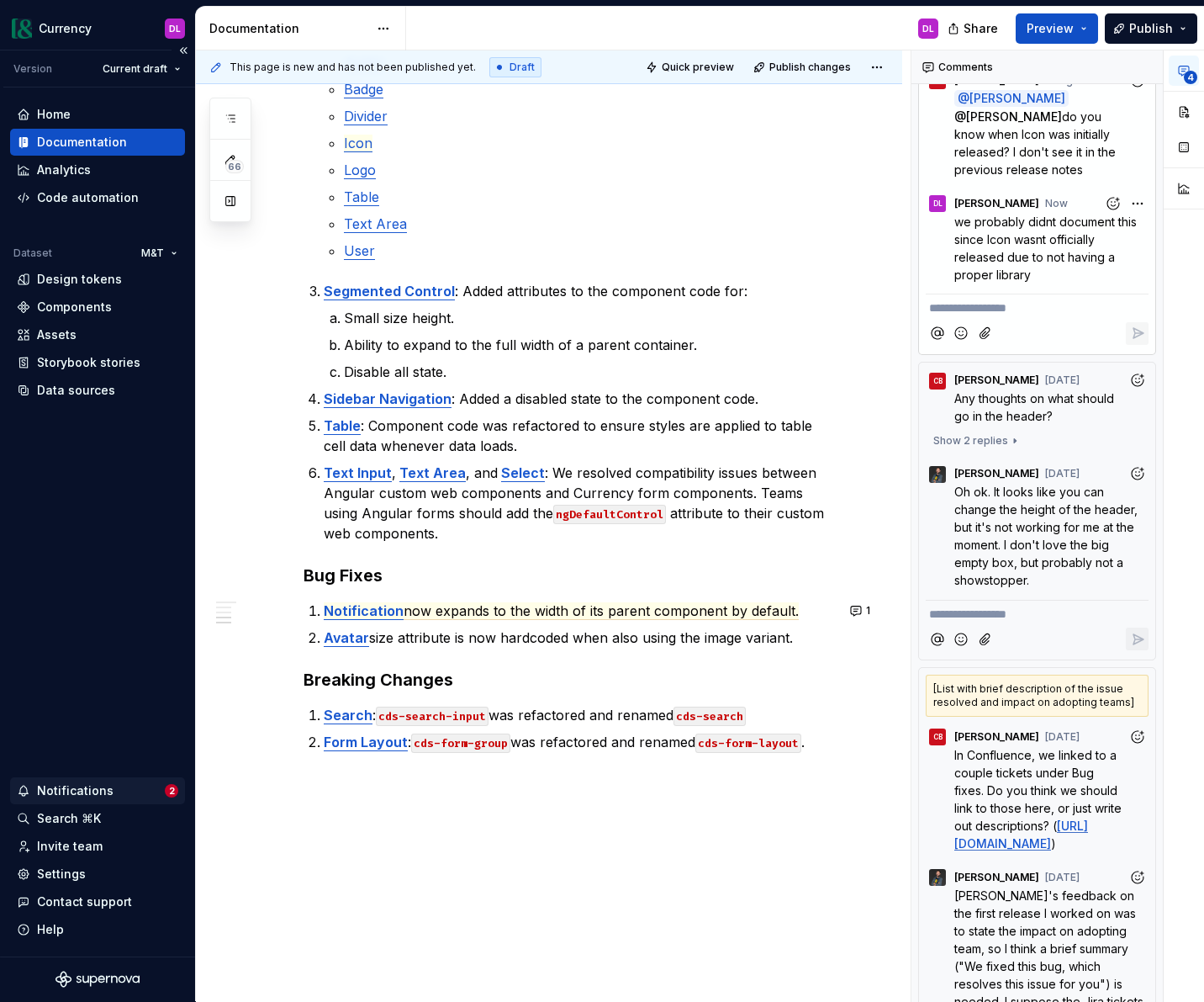
click at [121, 780] on div "Notifications 2" at bounding box center [97, 791] width 175 height 27
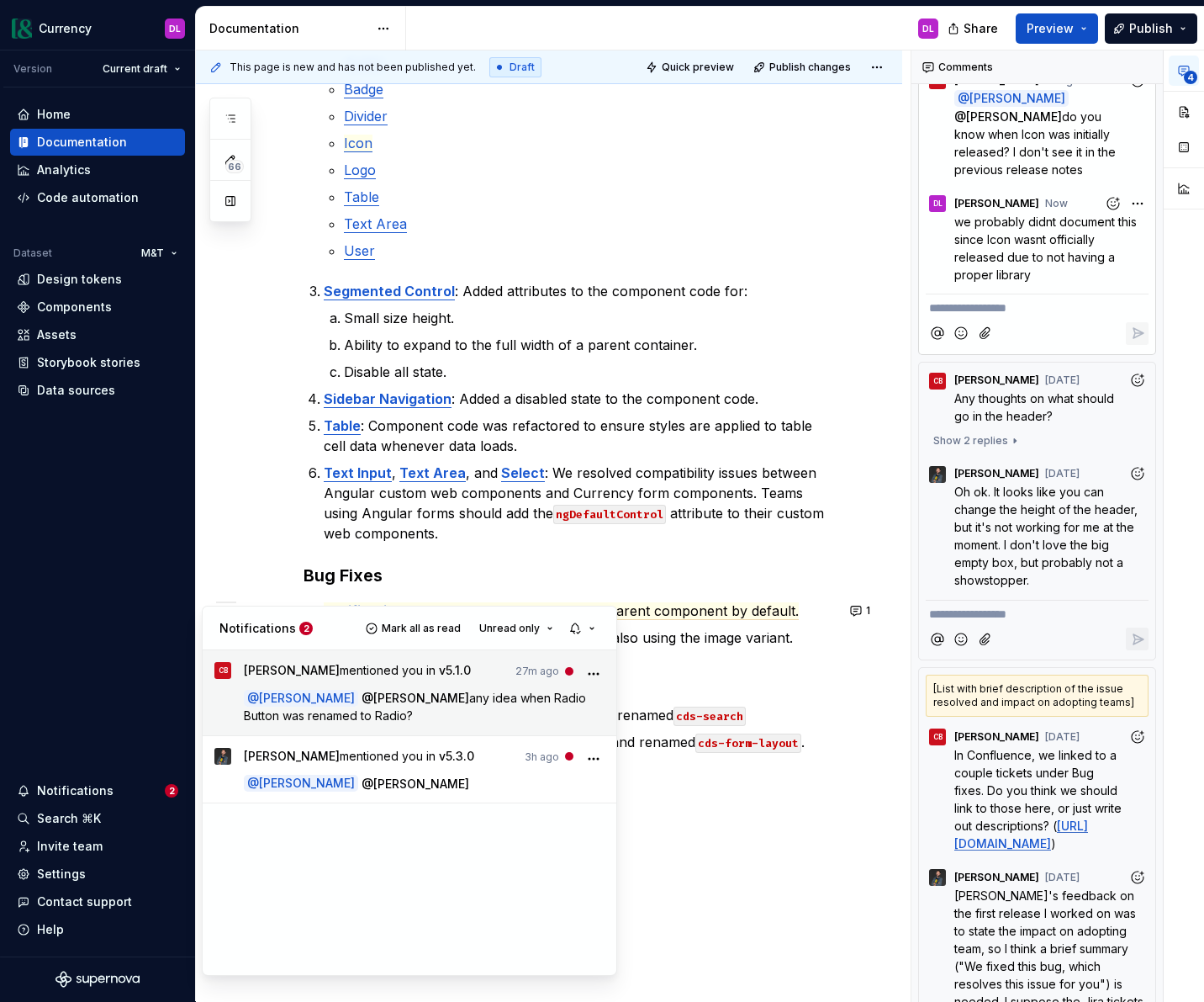
click at [416, 700] on span "any idea when Radio Button was renamed to Radio?" at bounding box center [417, 707] width 346 height 32
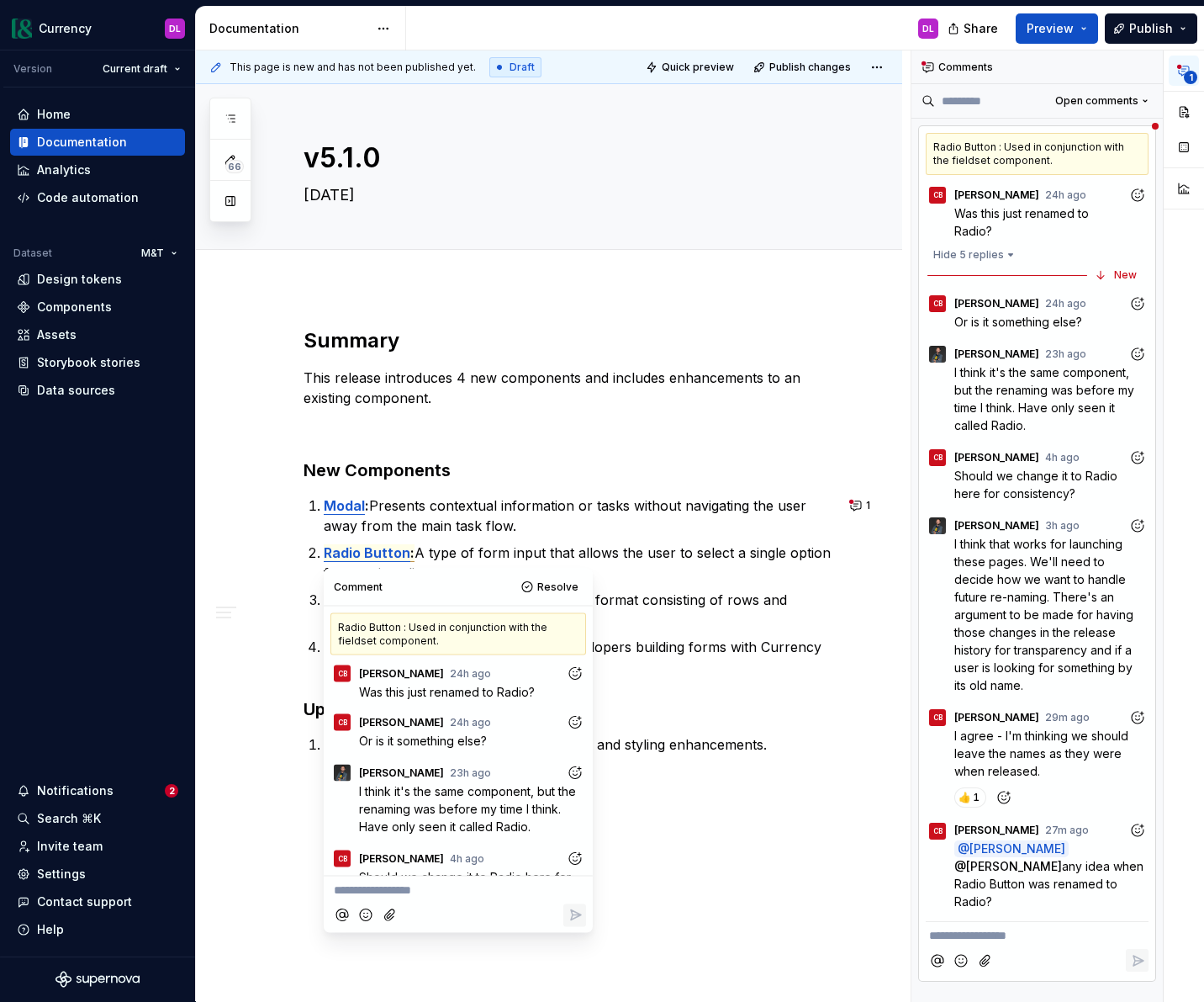
scroll to position [358, 0]
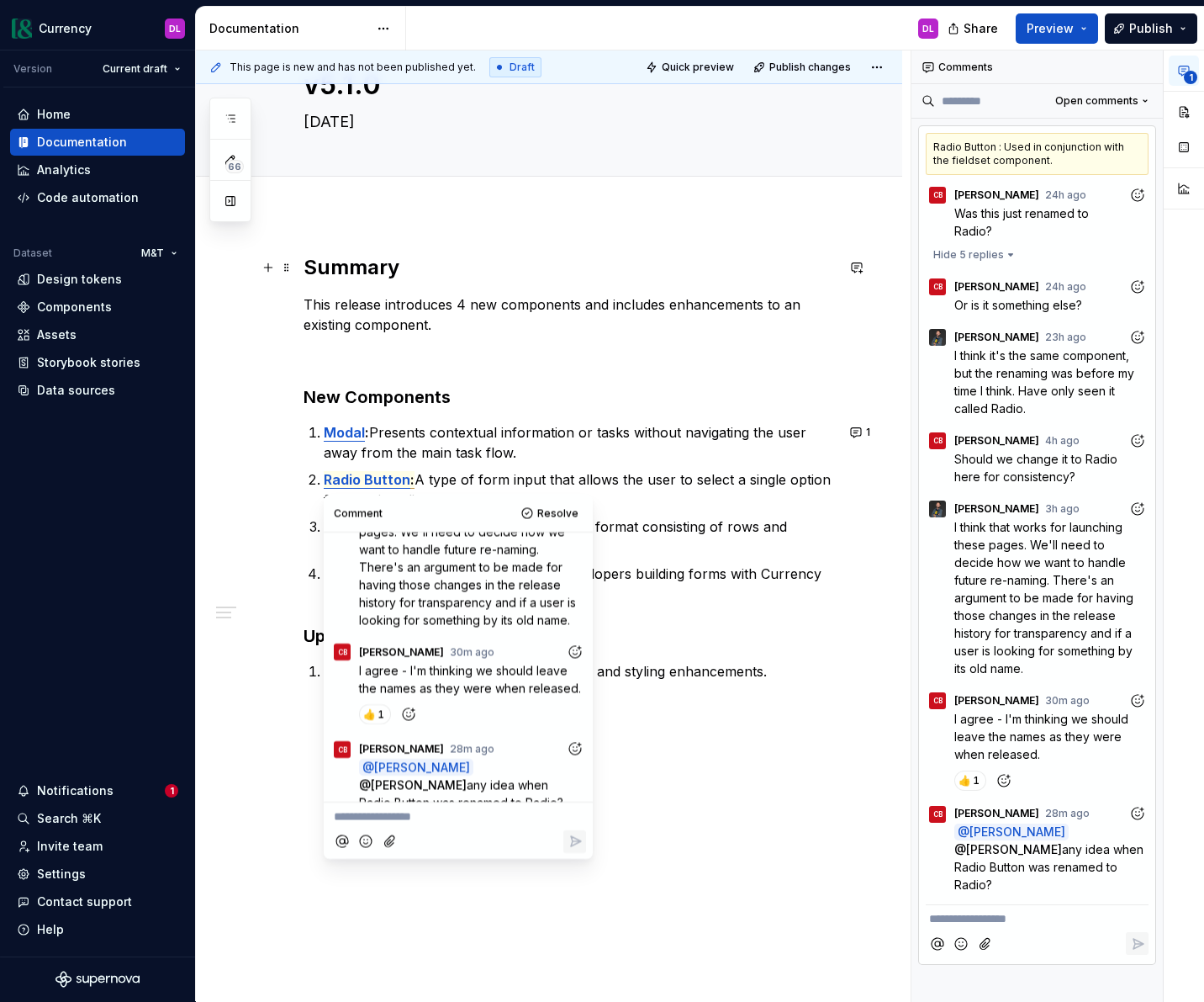
type textarea "*"
click at [467, 824] on p "**********" at bounding box center [458, 816] width 249 height 18
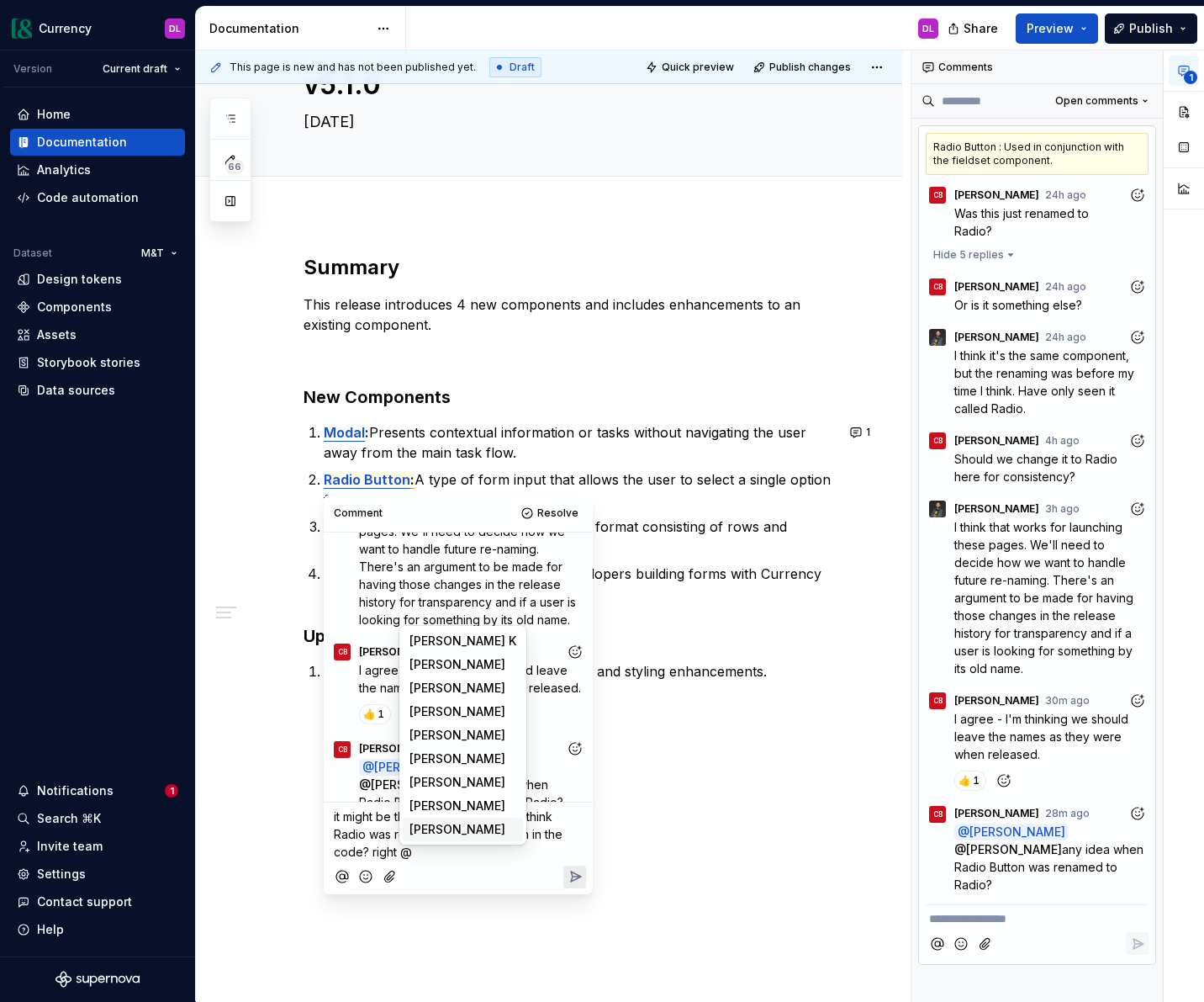
click at [498, 828] on li "S [PERSON_NAME]" at bounding box center [463, 830] width 120 height 24
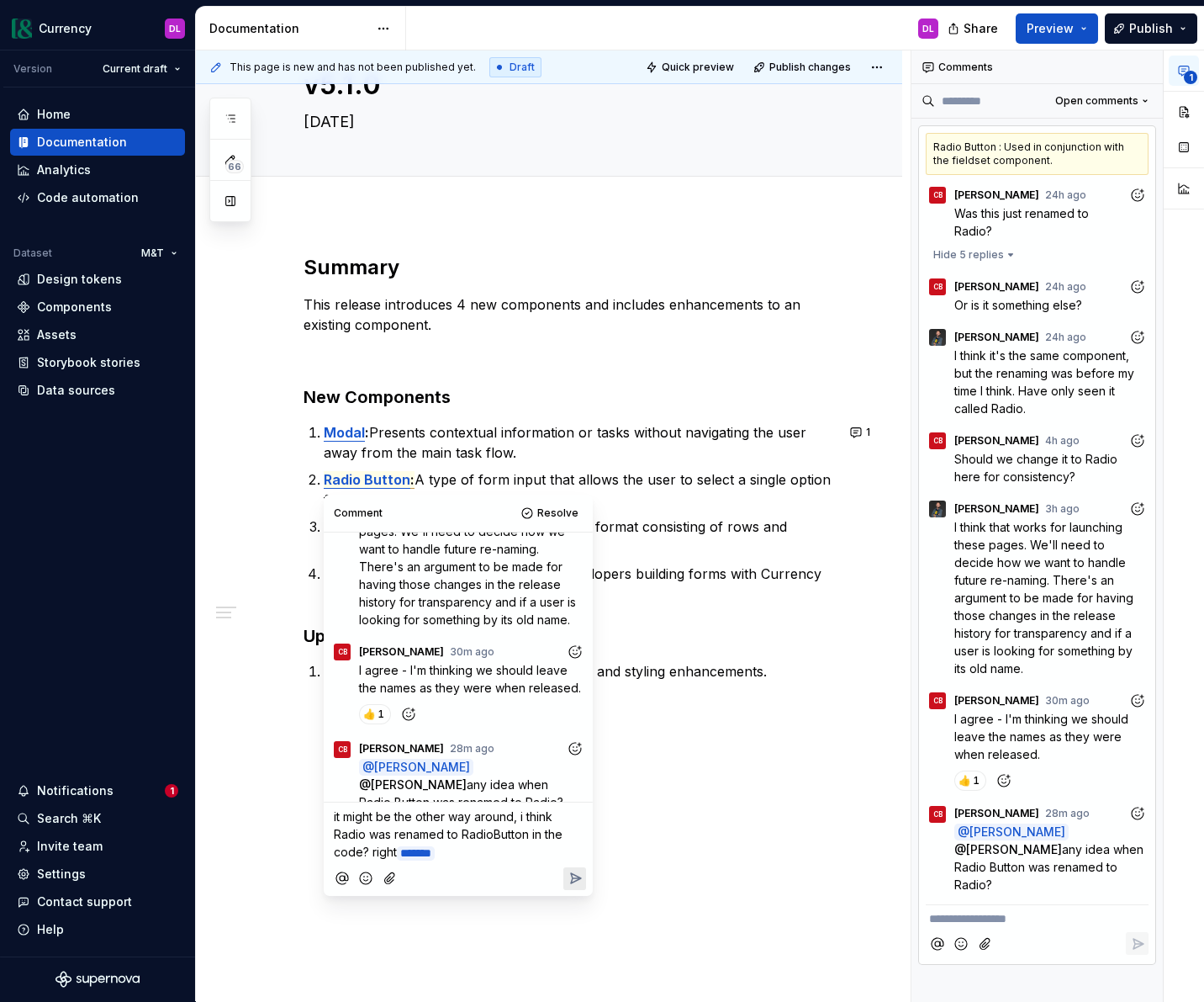
click at [584, 868] on button "Reply" at bounding box center [574, 878] width 23 height 23
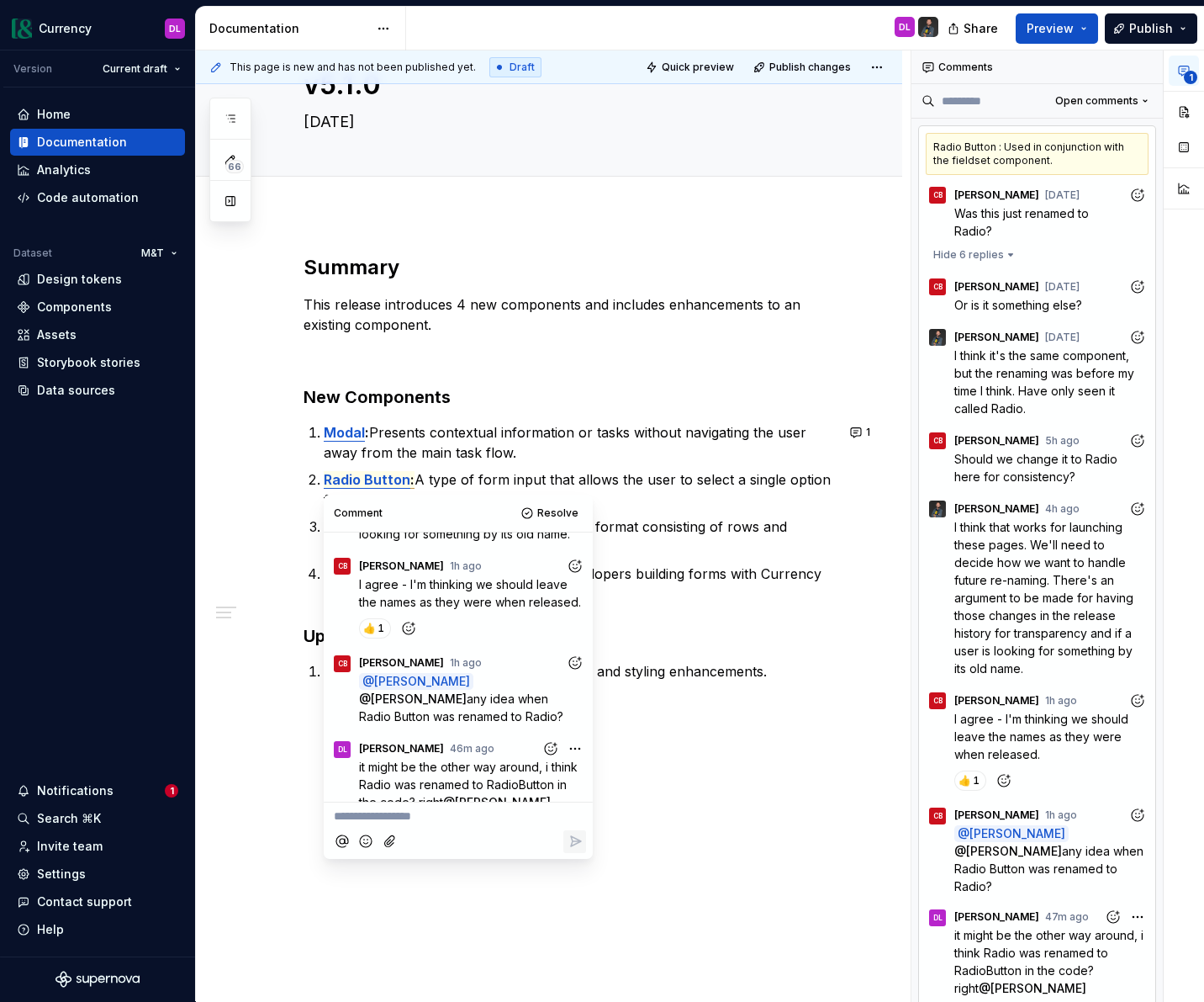
type textarea "*"
